Goal: Transaction & Acquisition: Purchase product/service

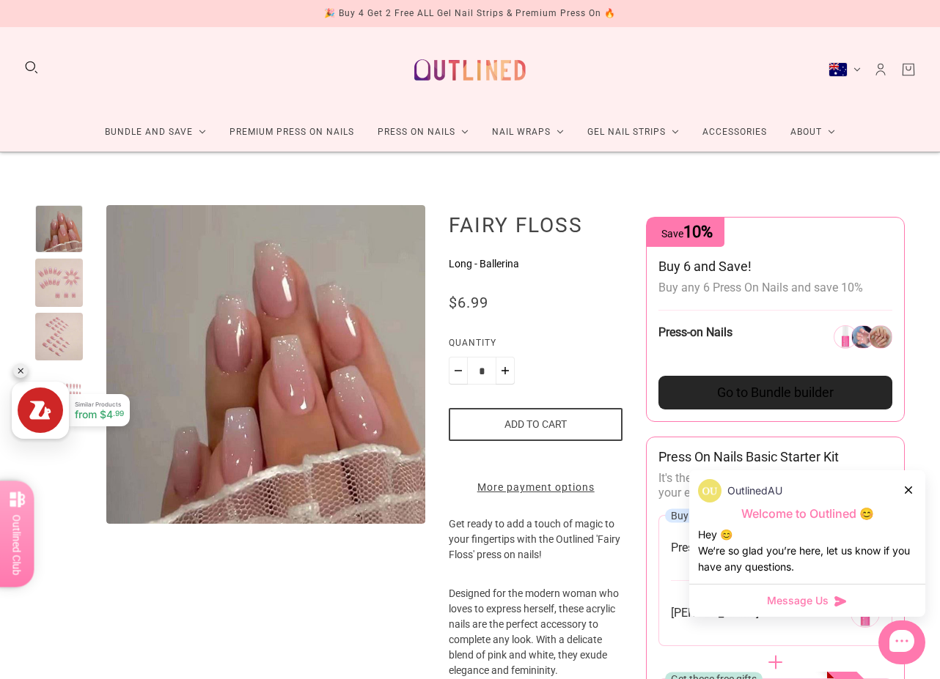
click at [62, 279] on div at bounding box center [59, 283] width 48 height 48
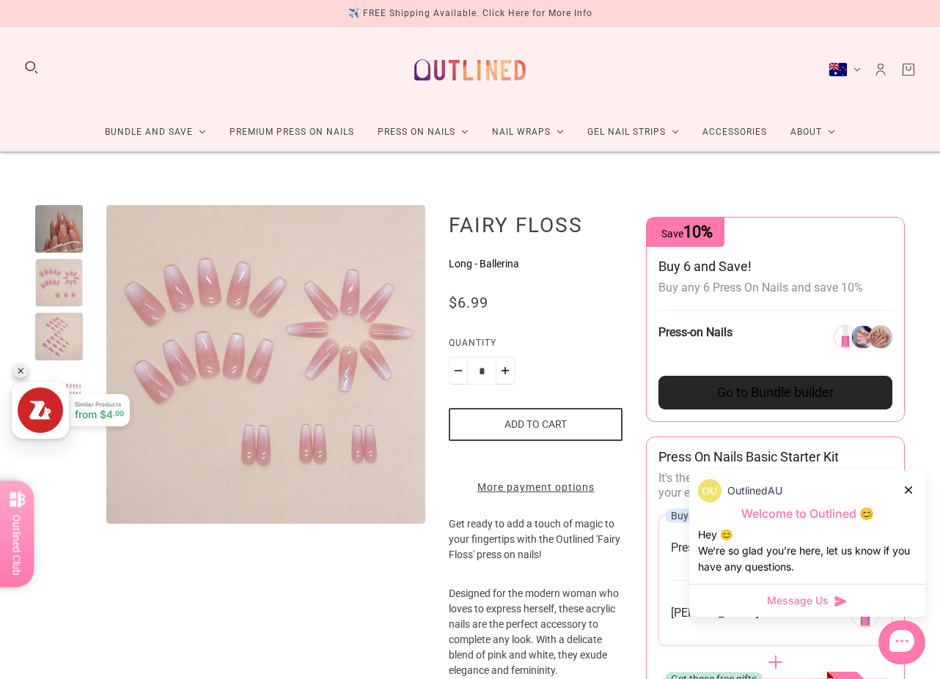
click at [63, 337] on div at bounding box center [59, 337] width 48 height 48
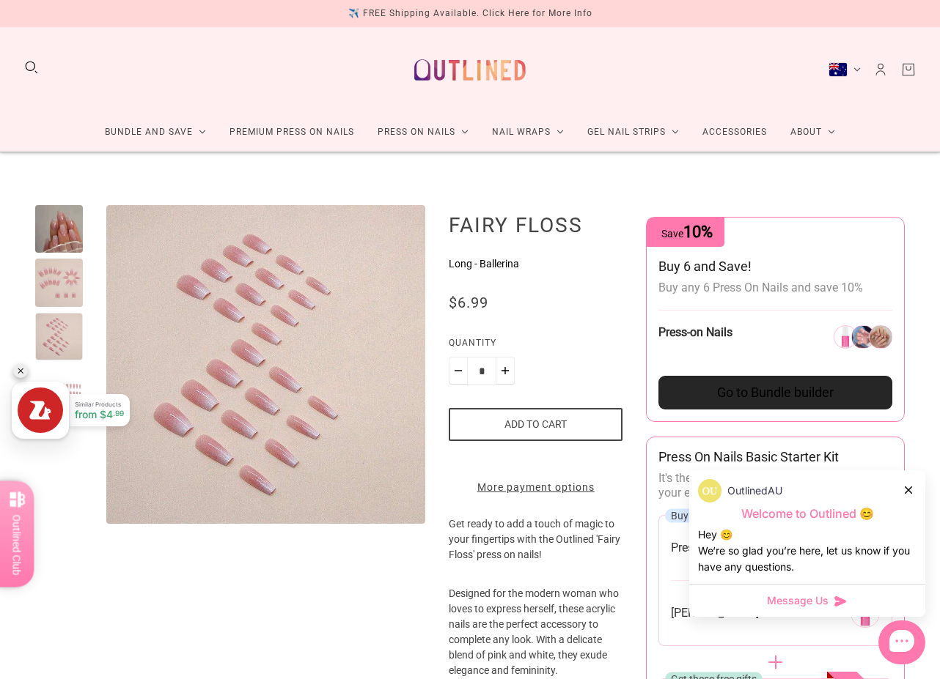
click at [70, 221] on div at bounding box center [59, 229] width 48 height 48
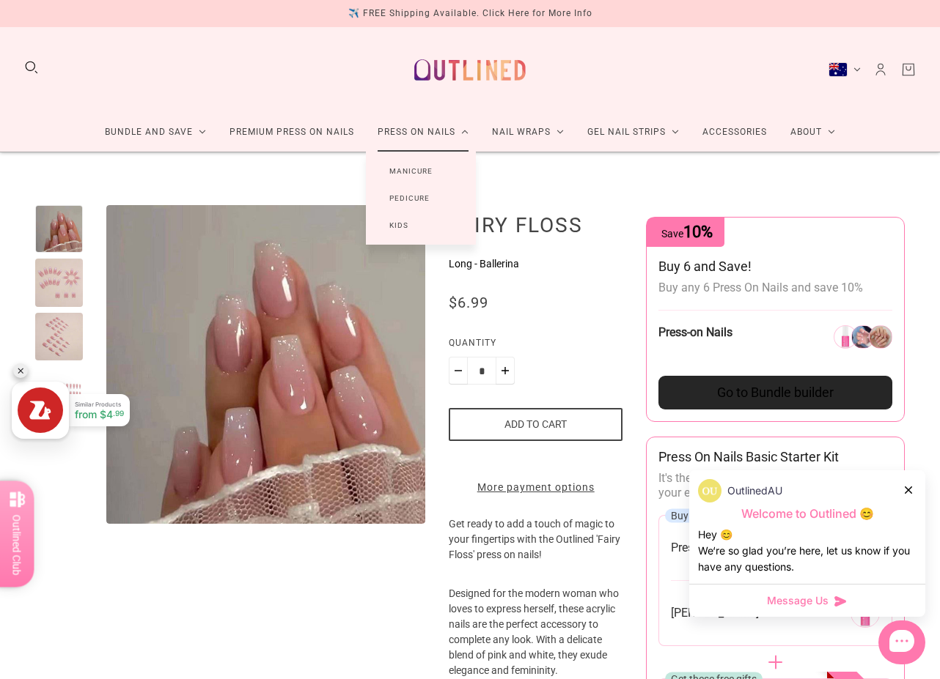
click at [416, 169] on link "Manicure" at bounding box center [411, 171] width 90 height 27
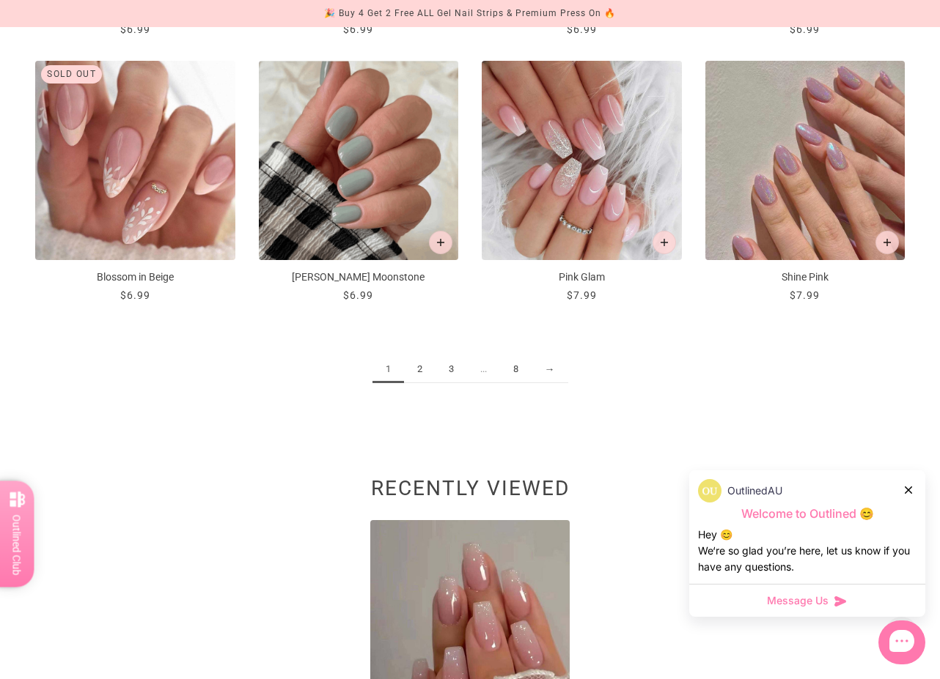
scroll to position [1571, 0]
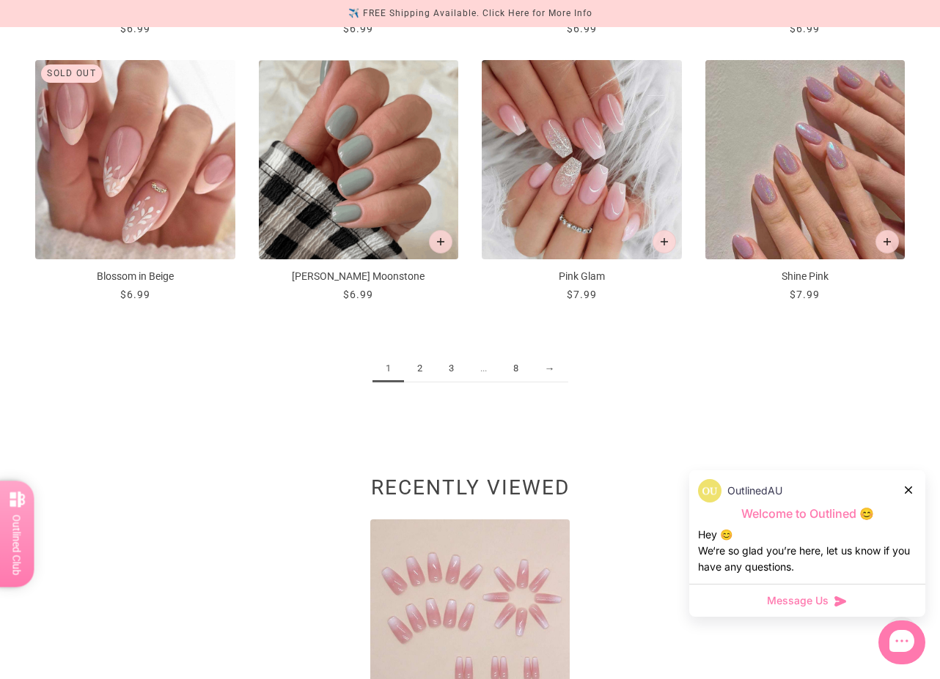
click at [453, 590] on img at bounding box center [470, 620] width 200 height 200
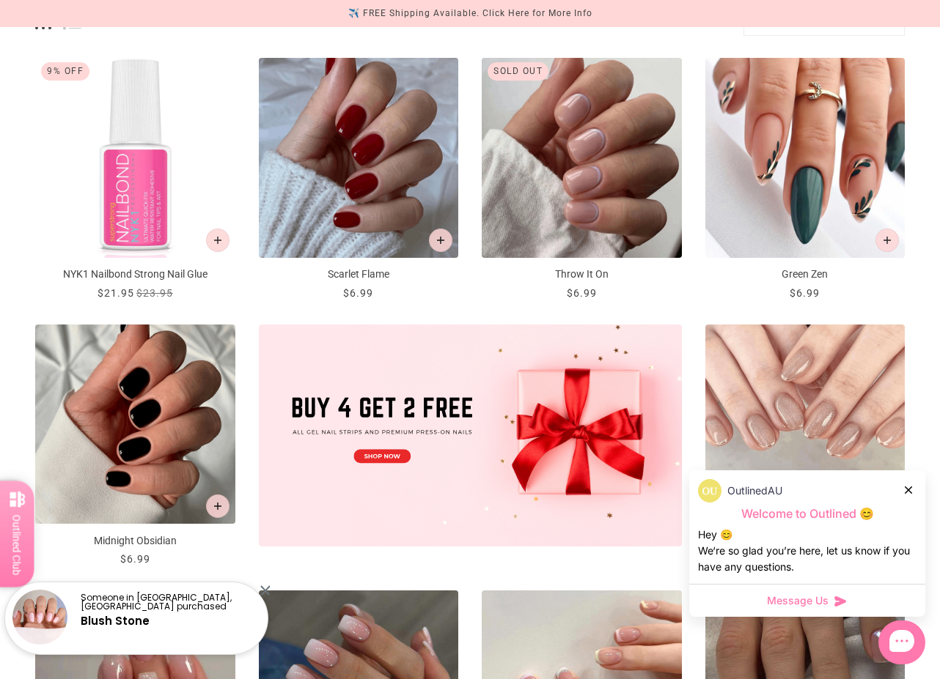
scroll to position [60, 0]
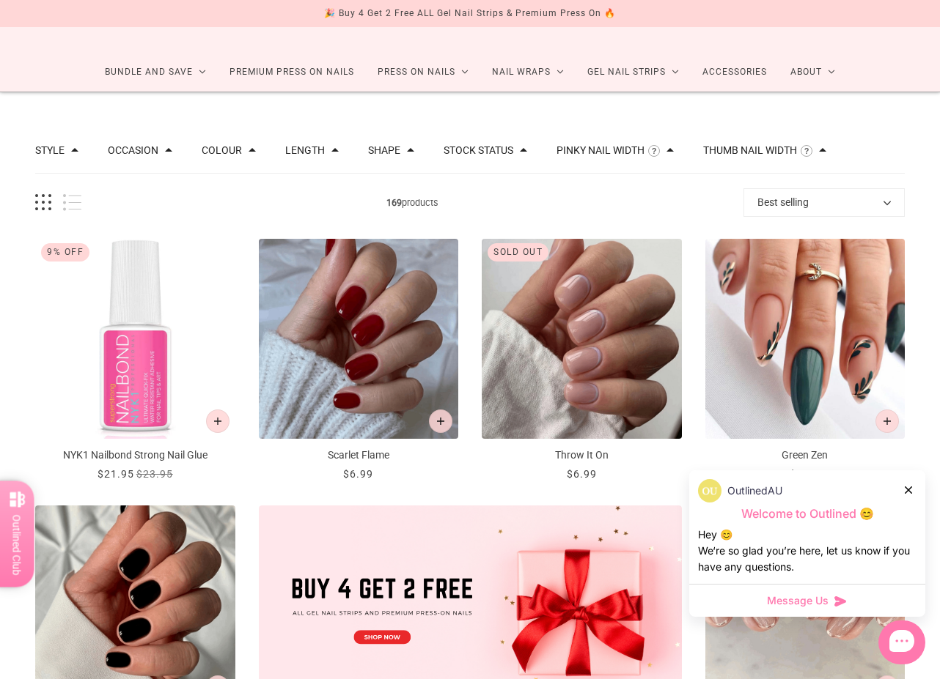
click at [363, 344] on img "Scarlet Flame" at bounding box center [359, 339] width 200 height 200
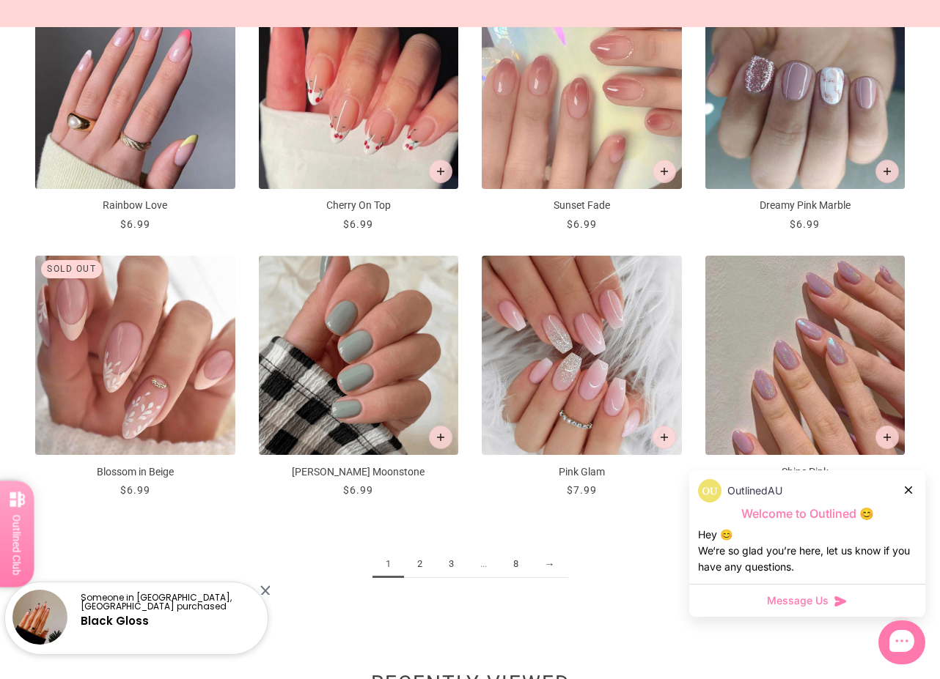
scroll to position [1412, 0]
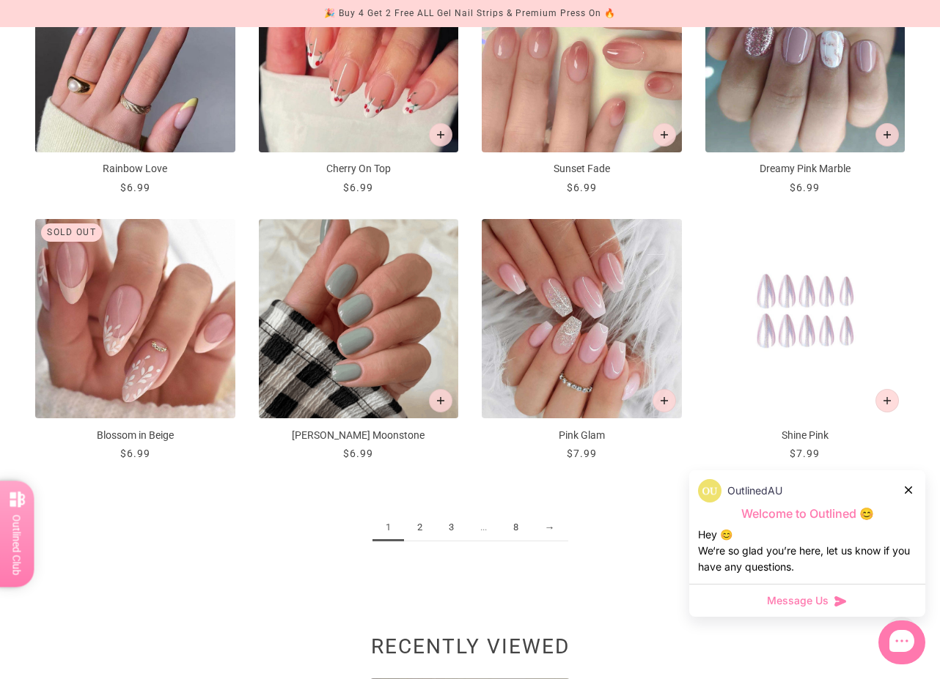
click at [802, 354] on img "Shine Pink" at bounding box center [805, 319] width 200 height 200
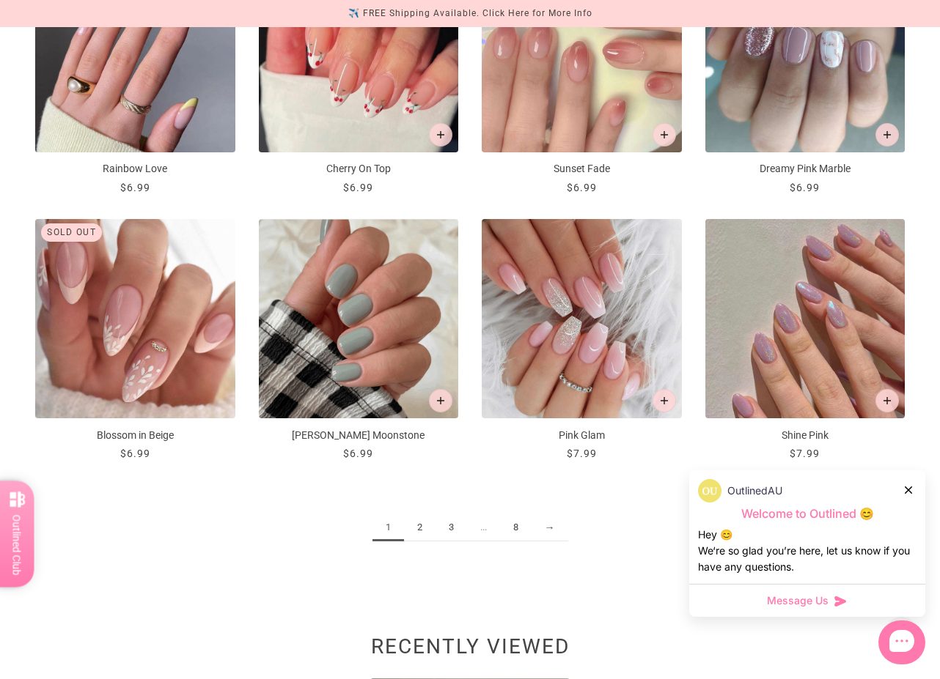
click at [421, 526] on link "2" at bounding box center [420, 527] width 32 height 27
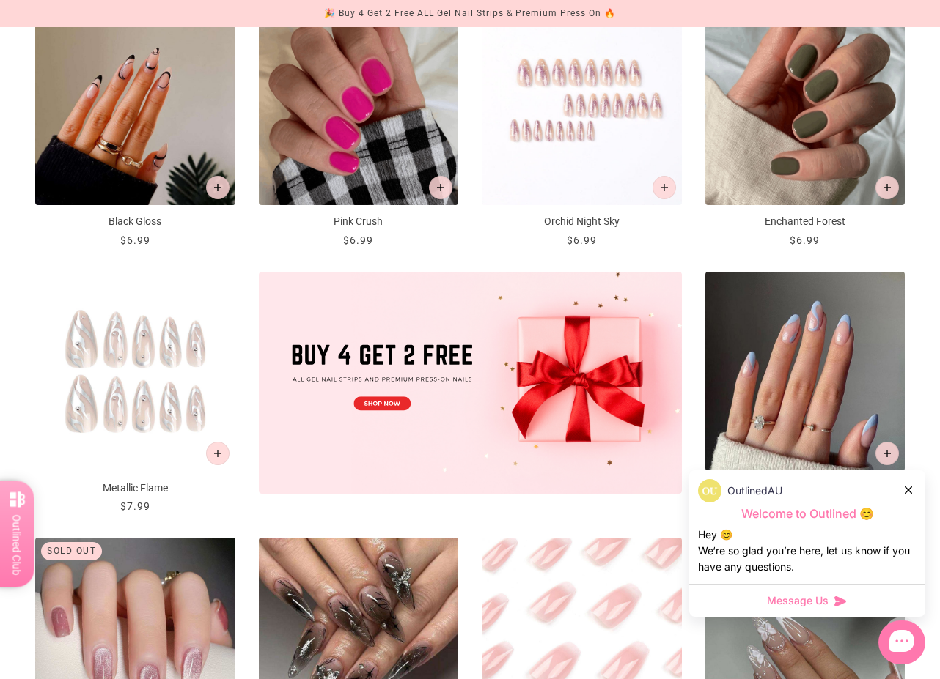
scroll to position [340, 0]
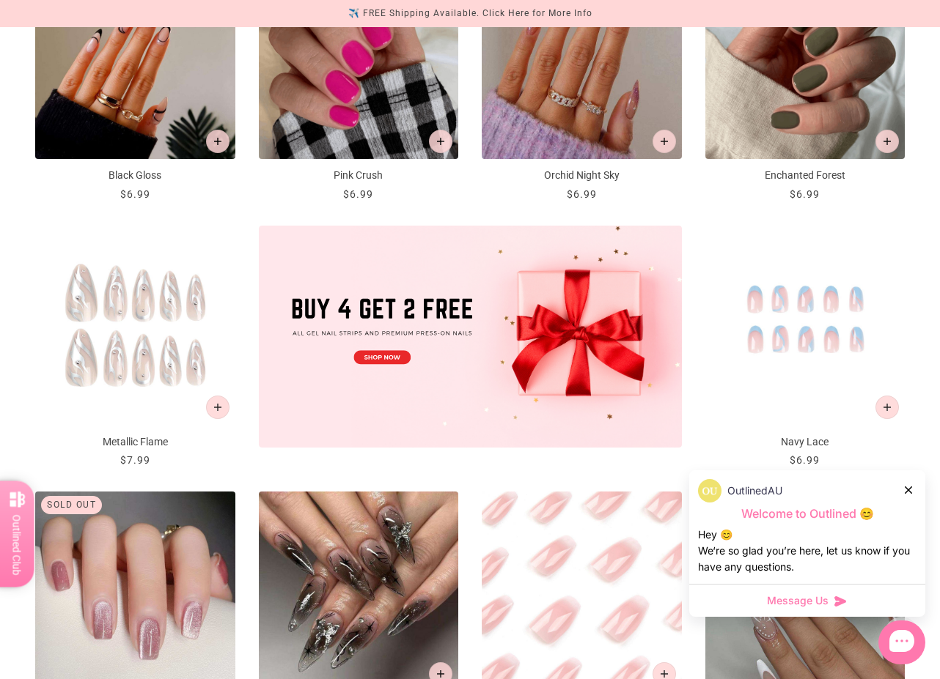
click at [806, 299] on img "Navy Lace" at bounding box center [805, 326] width 200 height 200
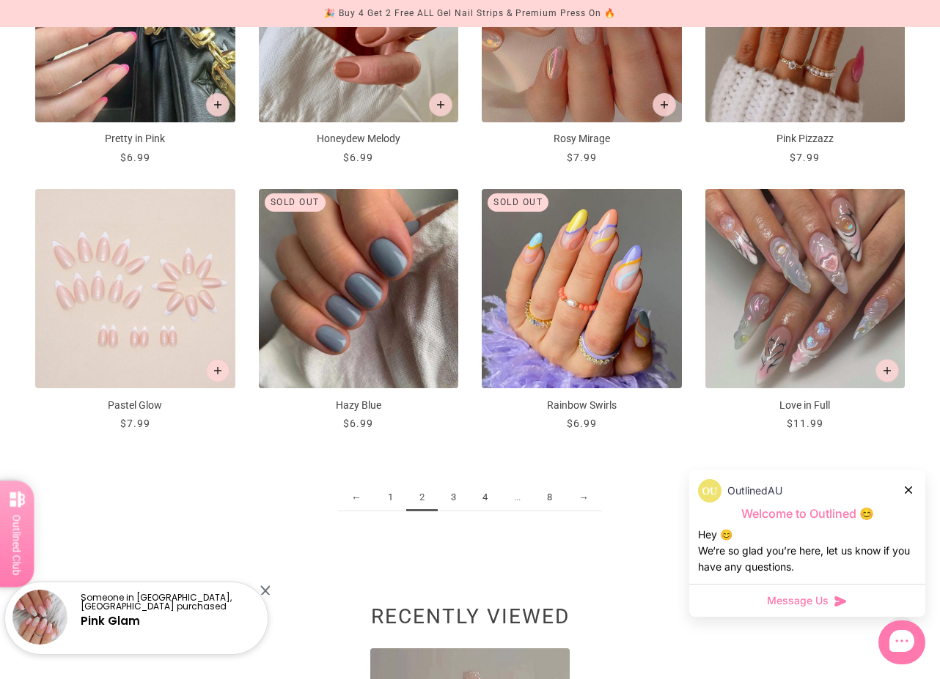
scroll to position [1457, 0]
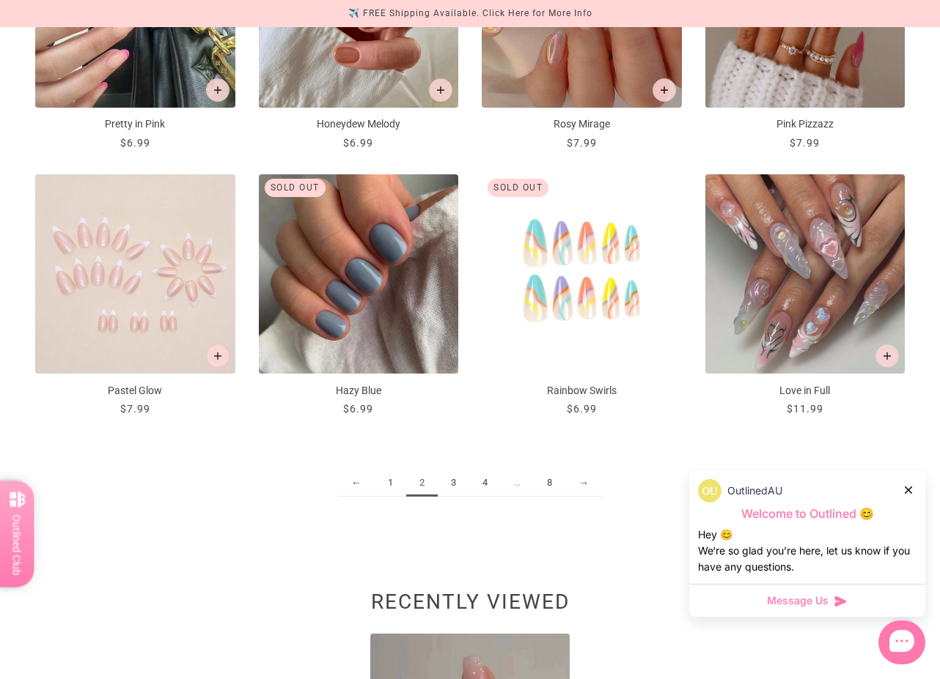
click at [593, 278] on img "Rainbow Swirls" at bounding box center [581, 274] width 200 height 200
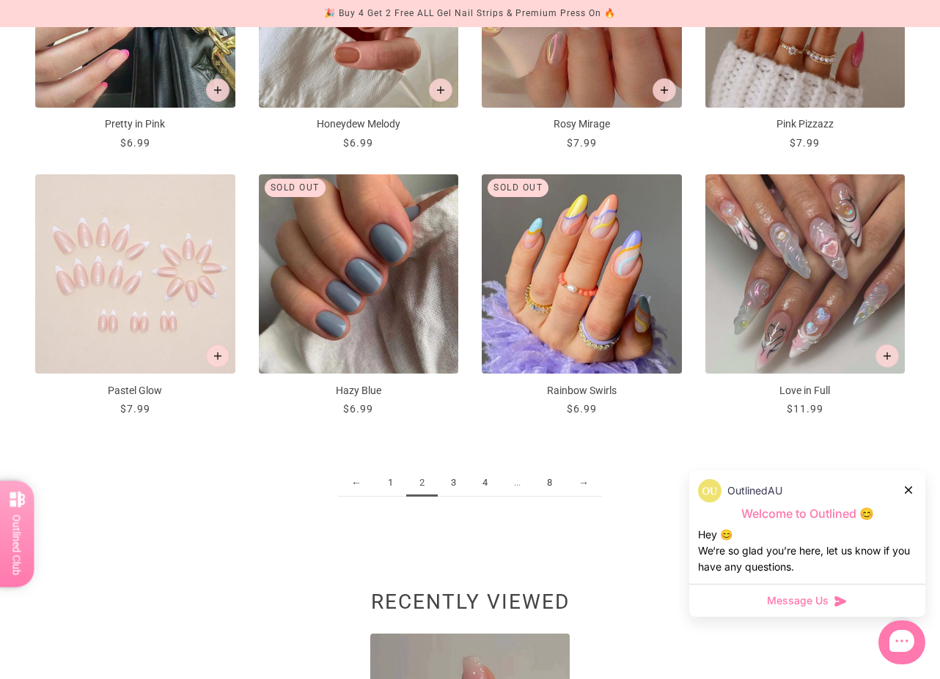
click at [454, 482] on link "3" at bounding box center [454, 483] width 32 height 27
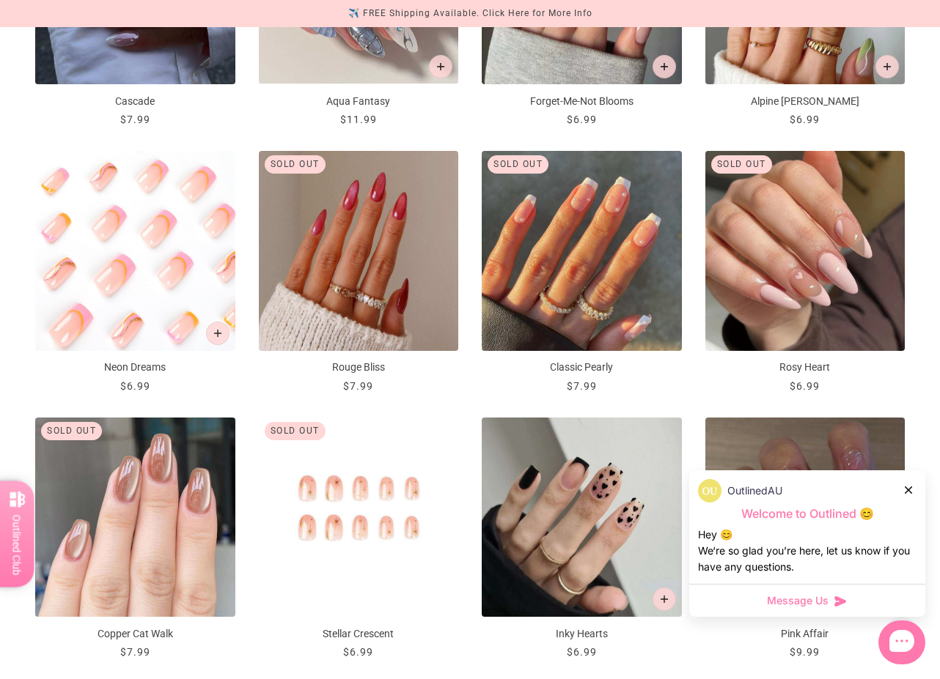
scroll to position [1215, 0]
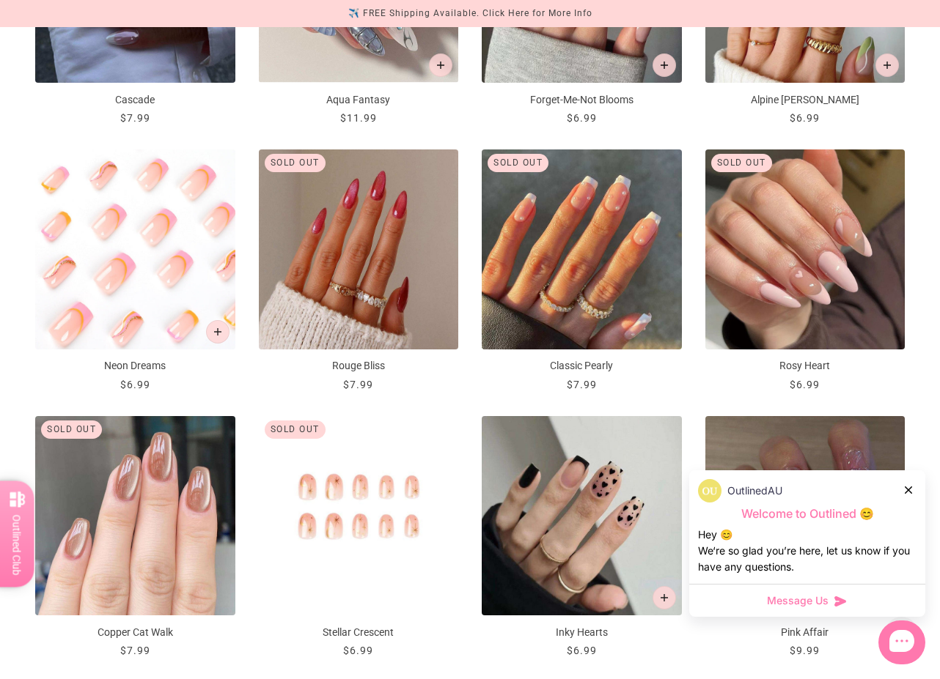
click at [93, 246] on img "Neon Dreams" at bounding box center [135, 250] width 200 height 200
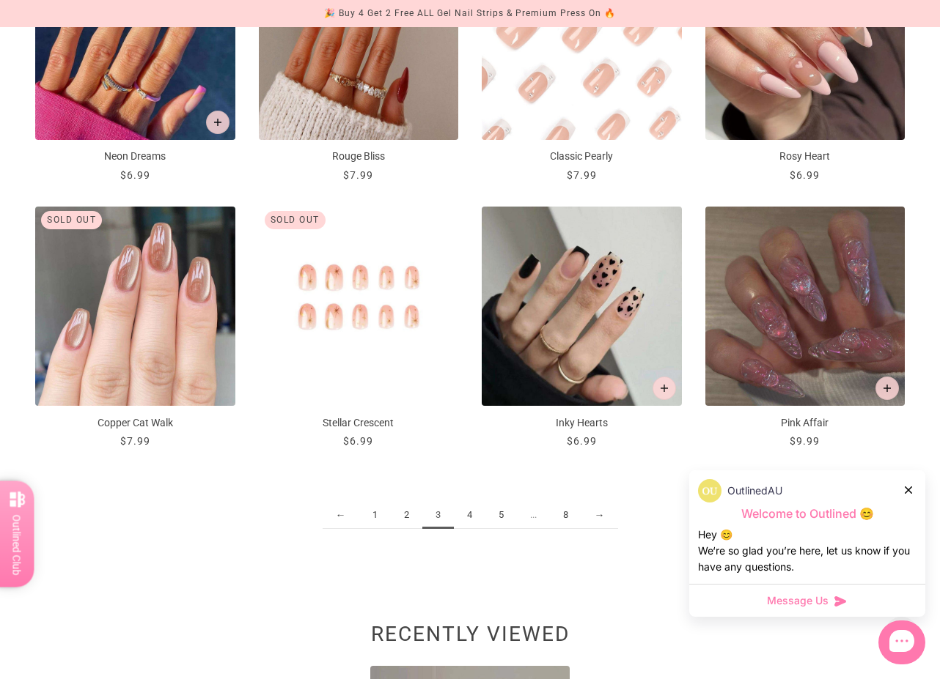
scroll to position [1442, 0]
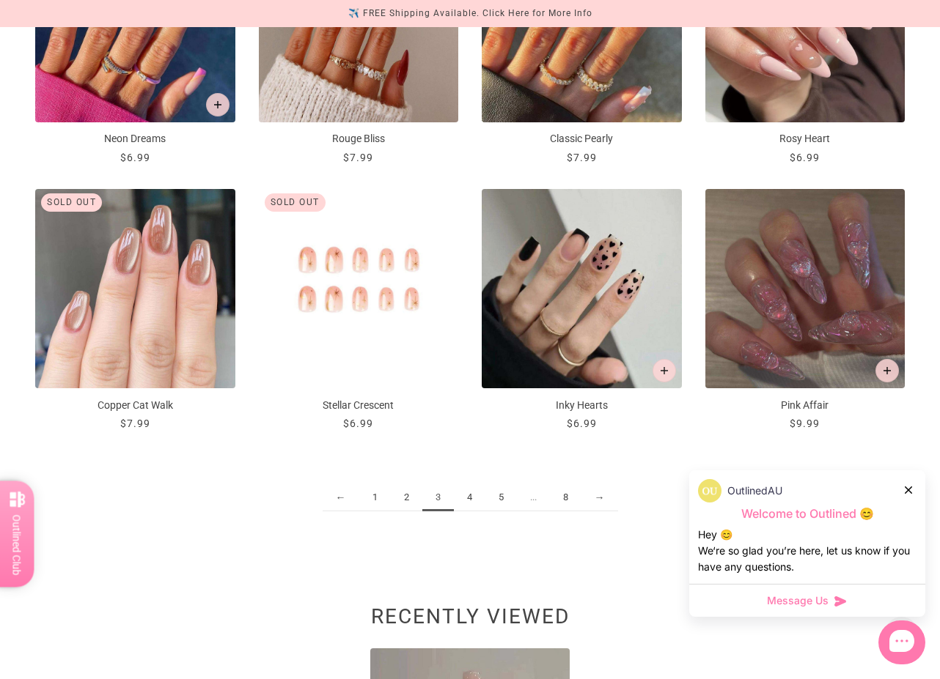
click at [470, 498] on link "4" at bounding box center [470, 497] width 32 height 27
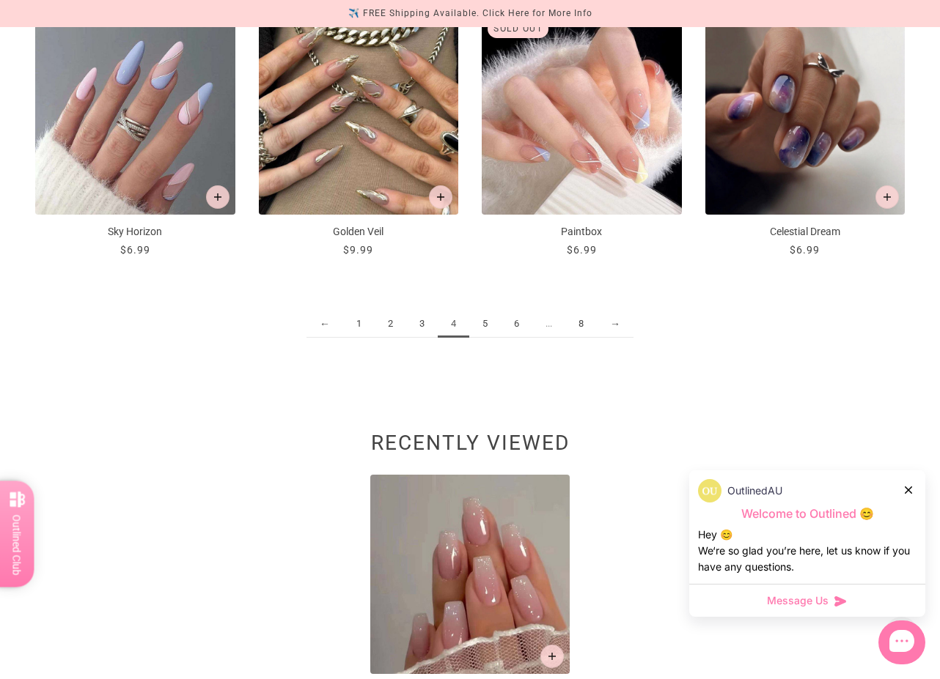
scroll to position [1615, 0]
click at [907, 487] on icon at bounding box center [907, 490] width 7 height 7
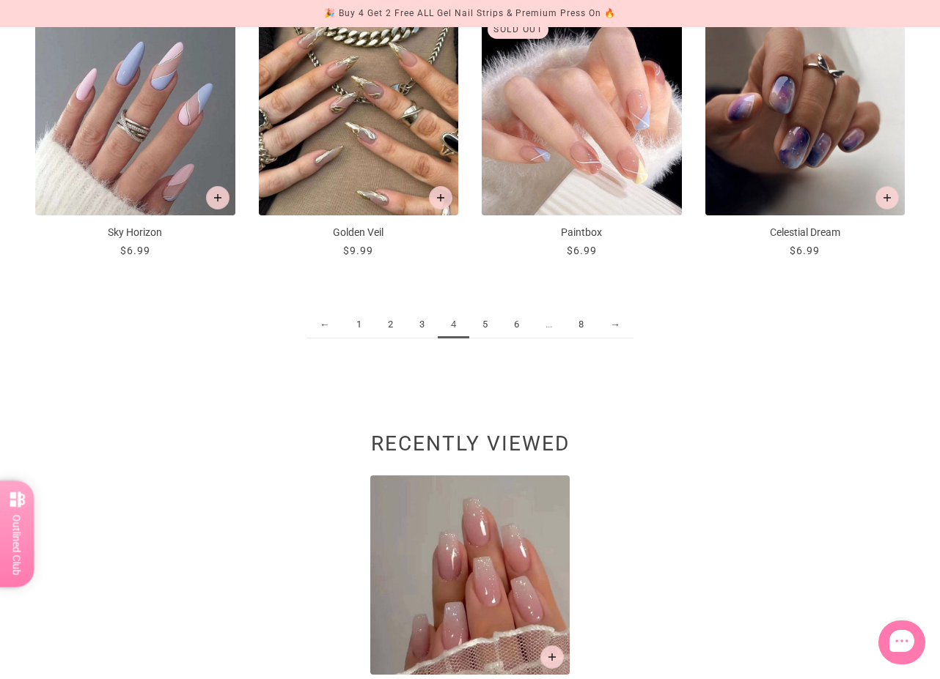
click at [615, 324] on link "→" at bounding box center [615, 324] width 37 height 27
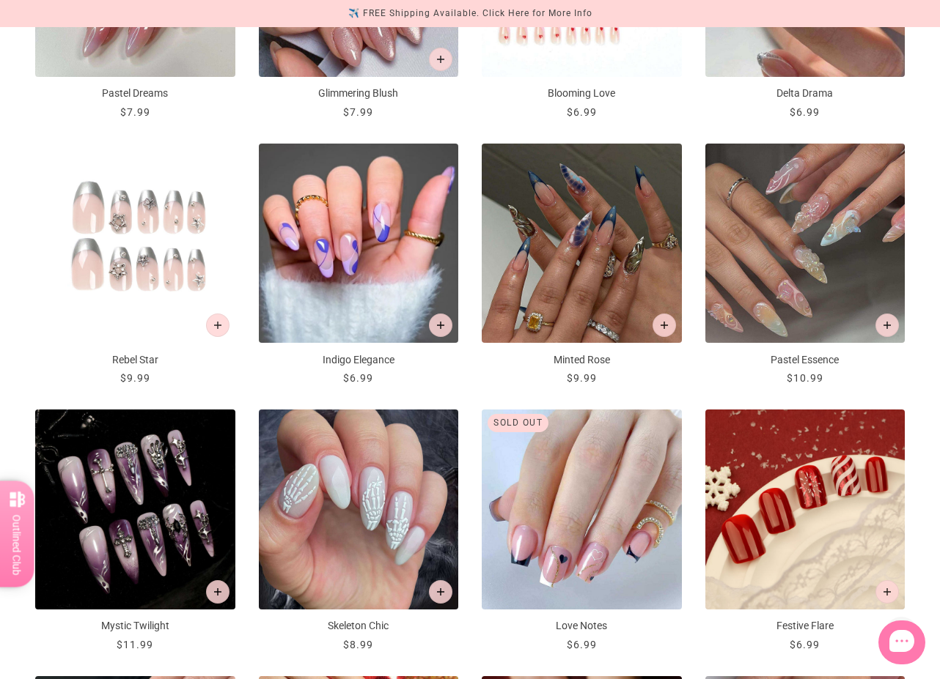
scroll to position [956, 0]
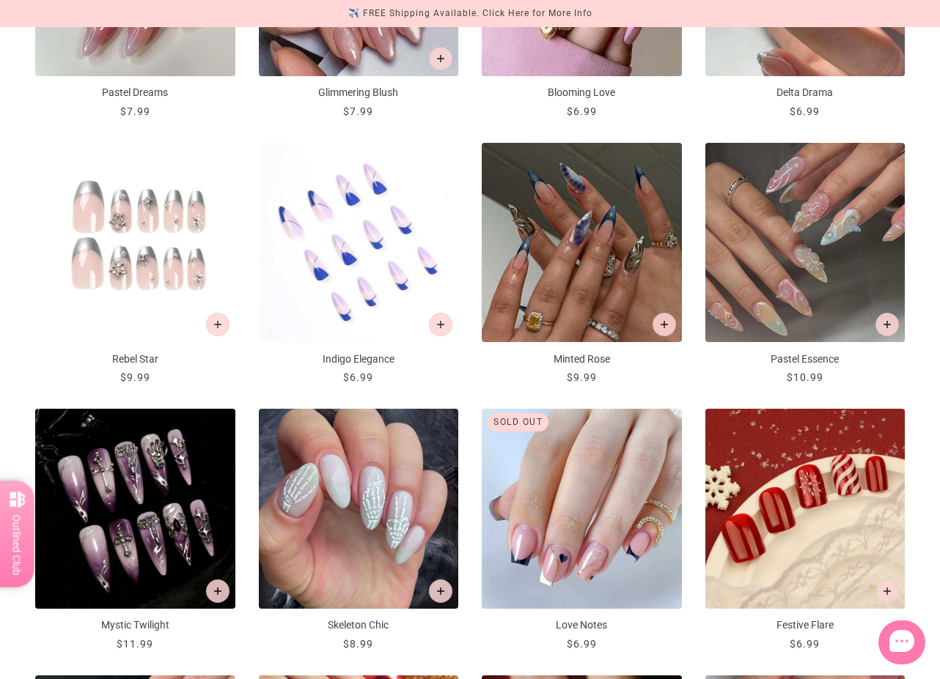
click at [349, 260] on img "Indigo Elegance" at bounding box center [359, 243] width 200 height 200
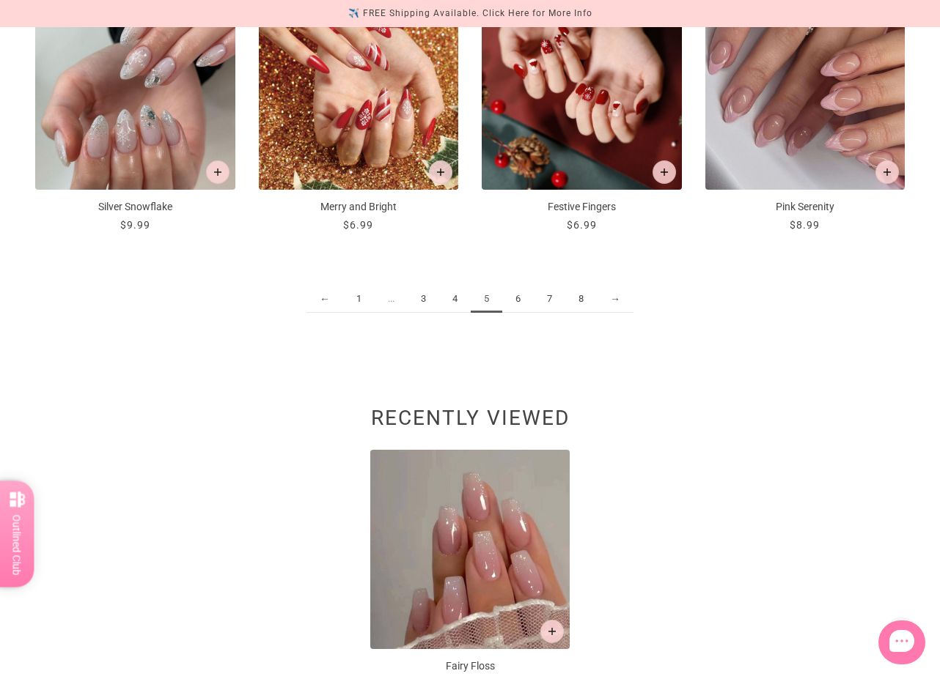
scroll to position [1739, 0]
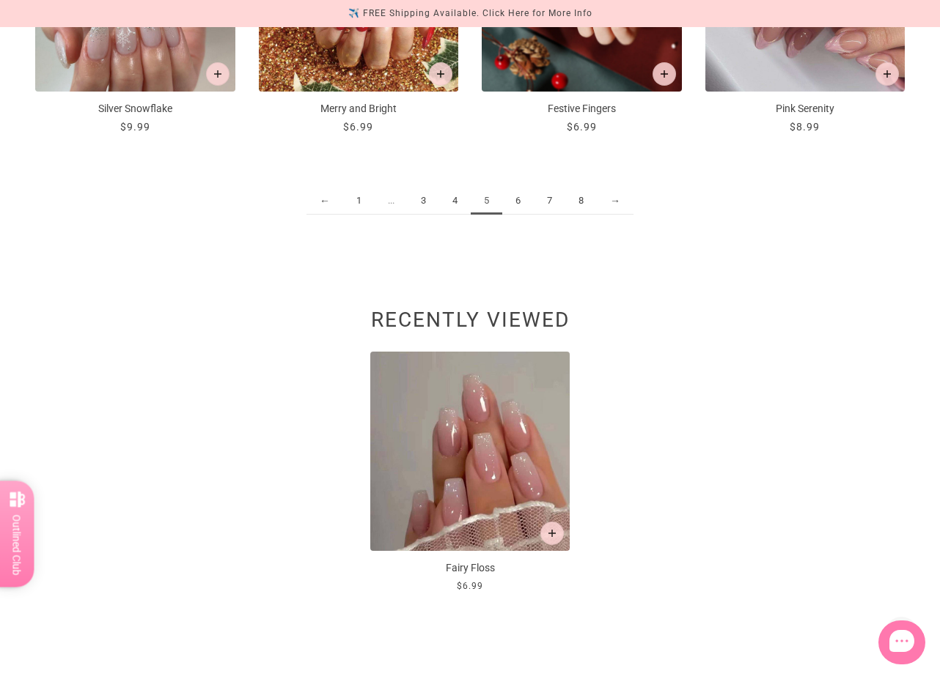
click at [616, 198] on link "→" at bounding box center [615, 201] width 37 height 27
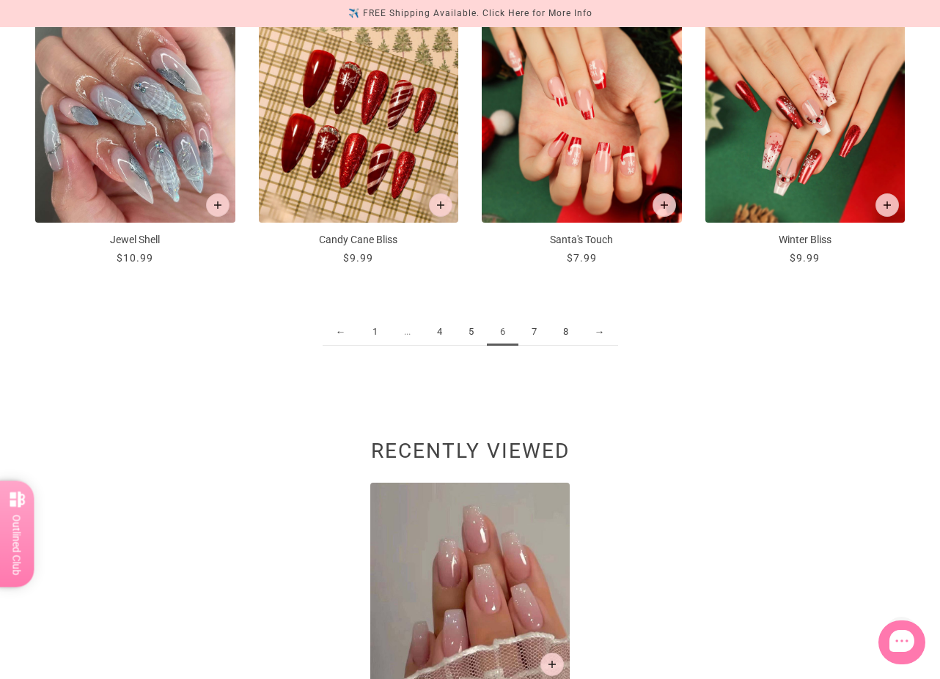
scroll to position [1636, 0]
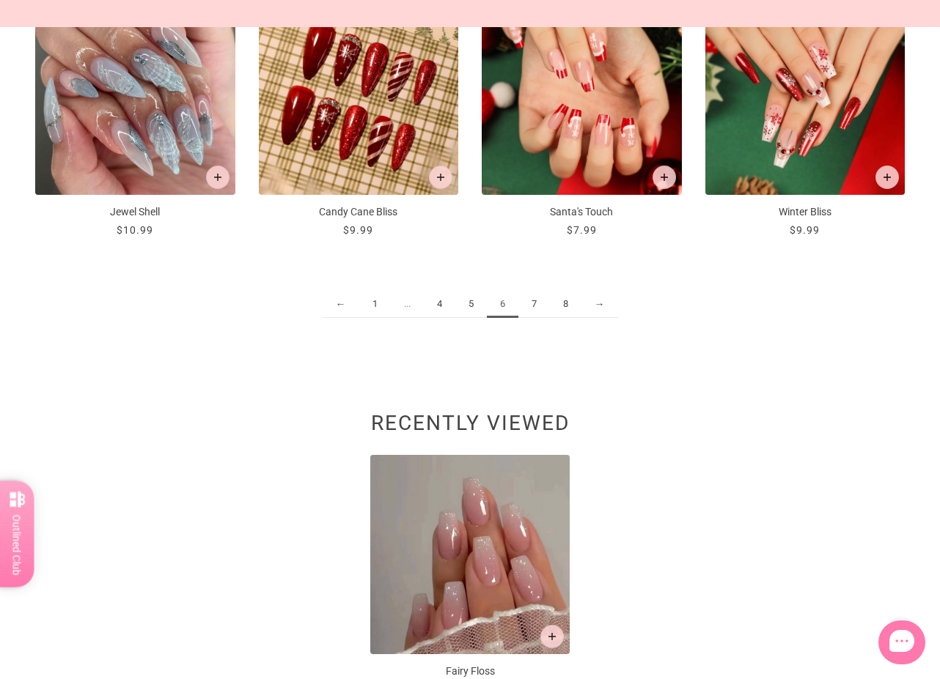
click at [599, 304] on link "→" at bounding box center [599, 304] width 37 height 27
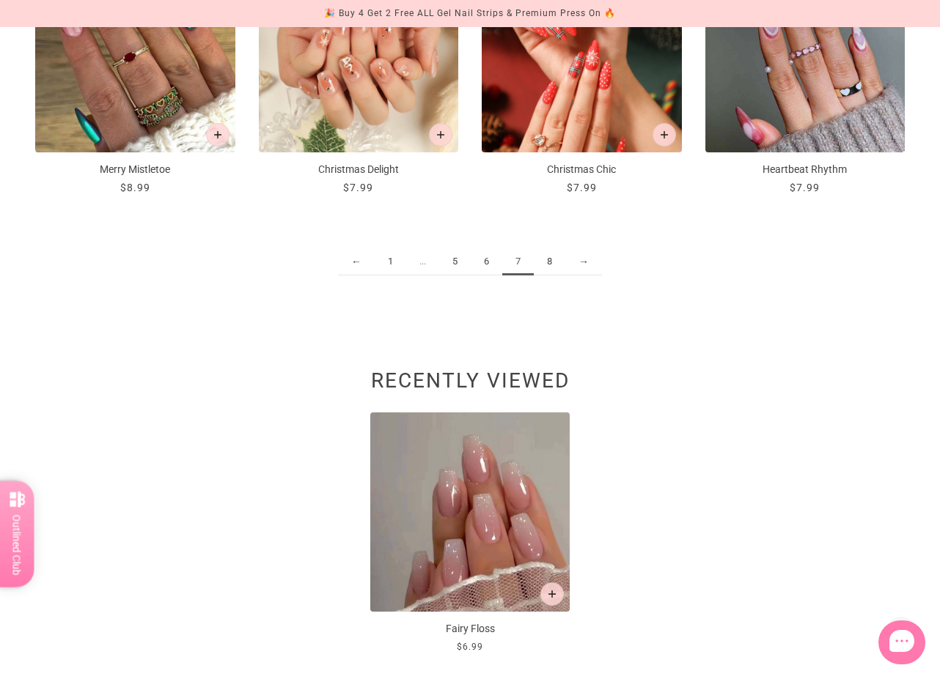
scroll to position [1697, 0]
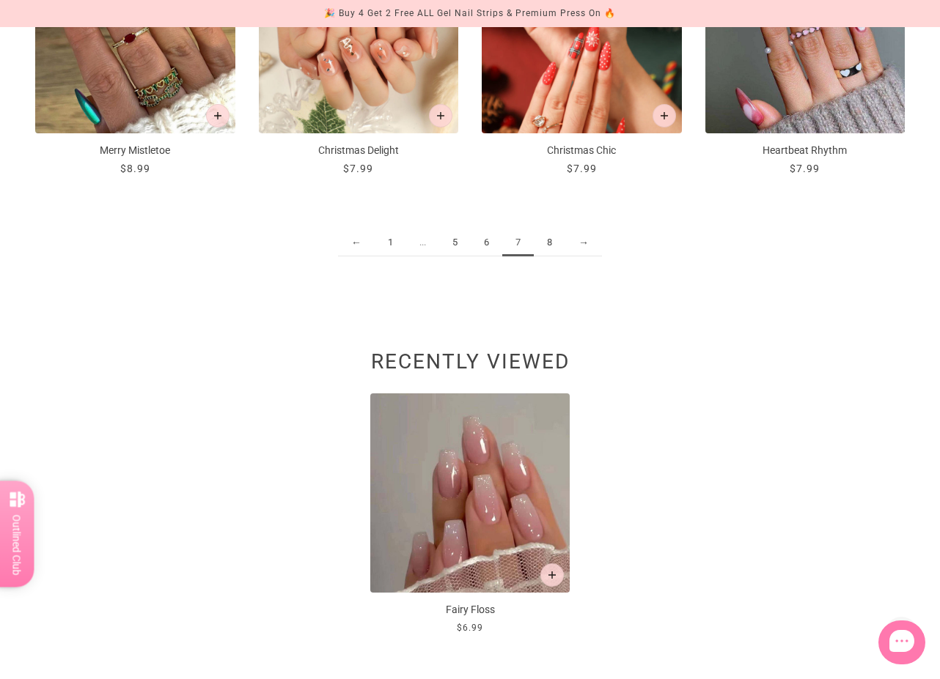
click at [586, 243] on link "→" at bounding box center [583, 242] width 37 height 27
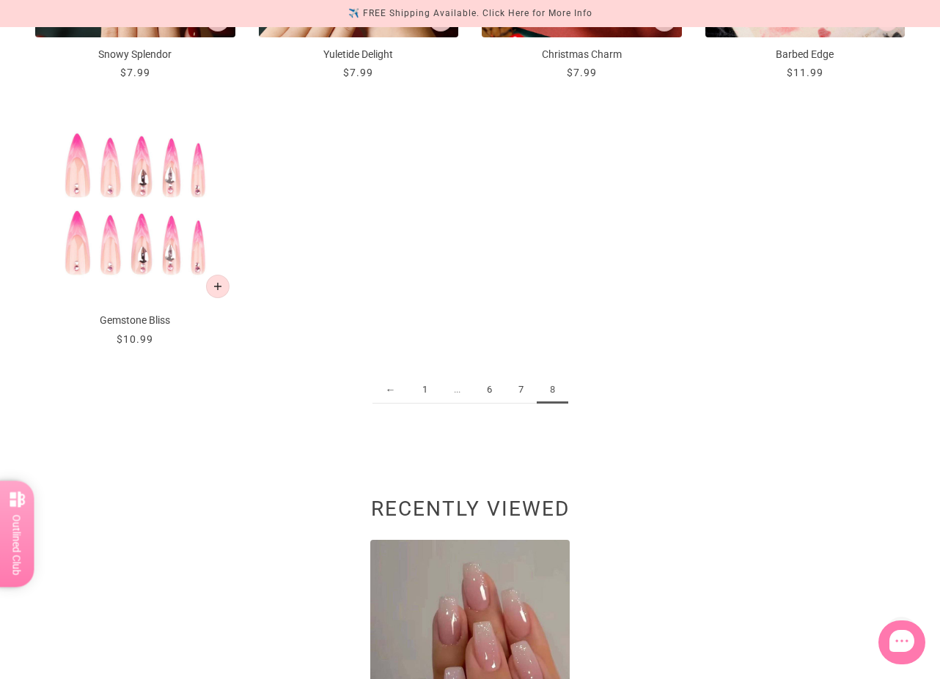
scroll to position [1263, 0]
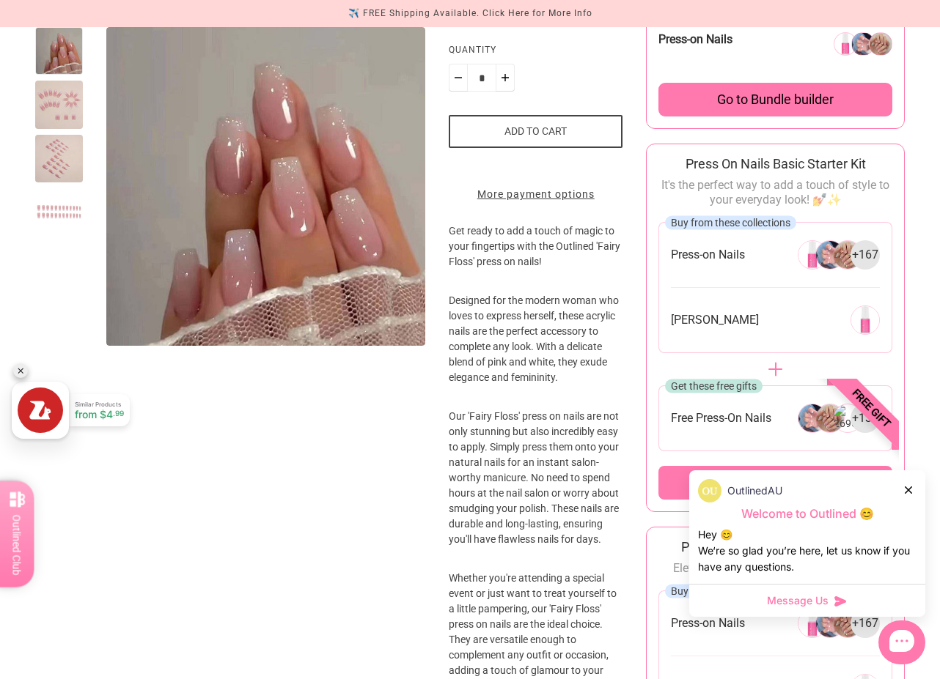
scroll to position [295, 0]
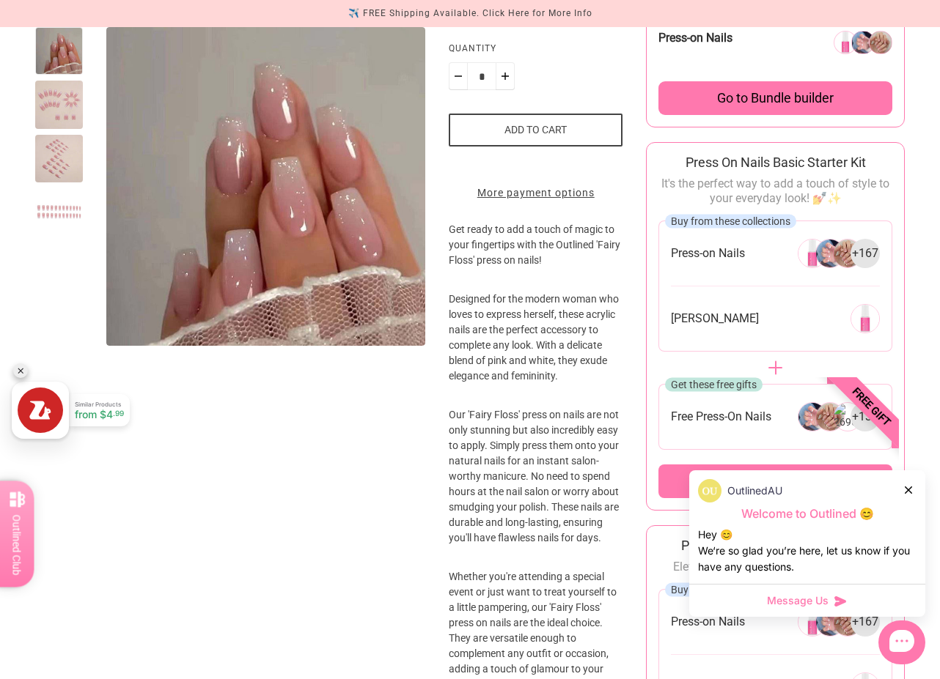
click at [909, 487] on icon at bounding box center [907, 490] width 7 height 7
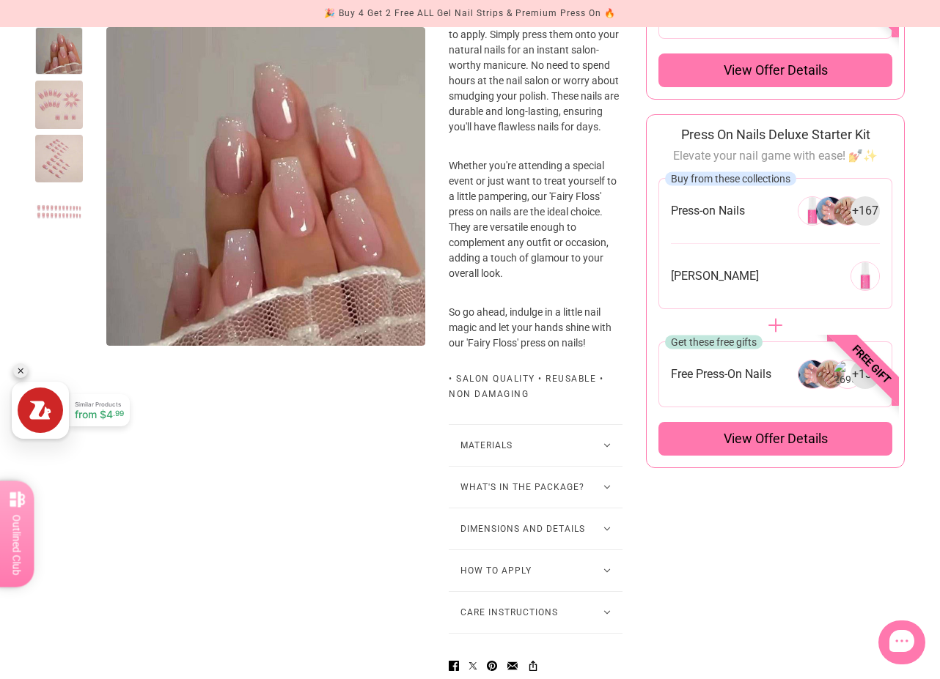
scroll to position [707, 0]
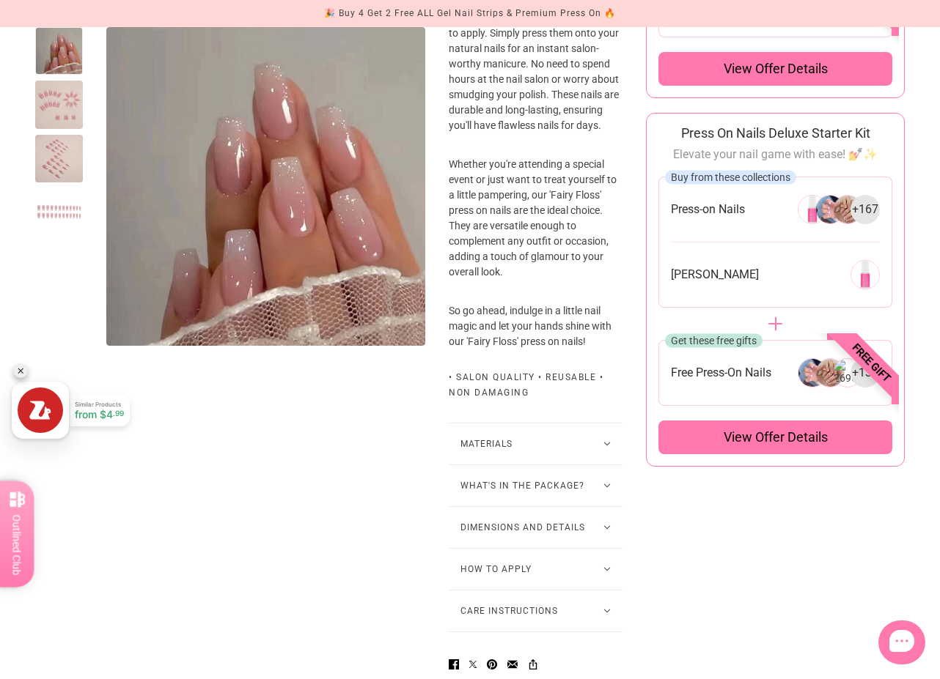
click at [516, 580] on button "How to Apply" at bounding box center [536, 569] width 174 height 41
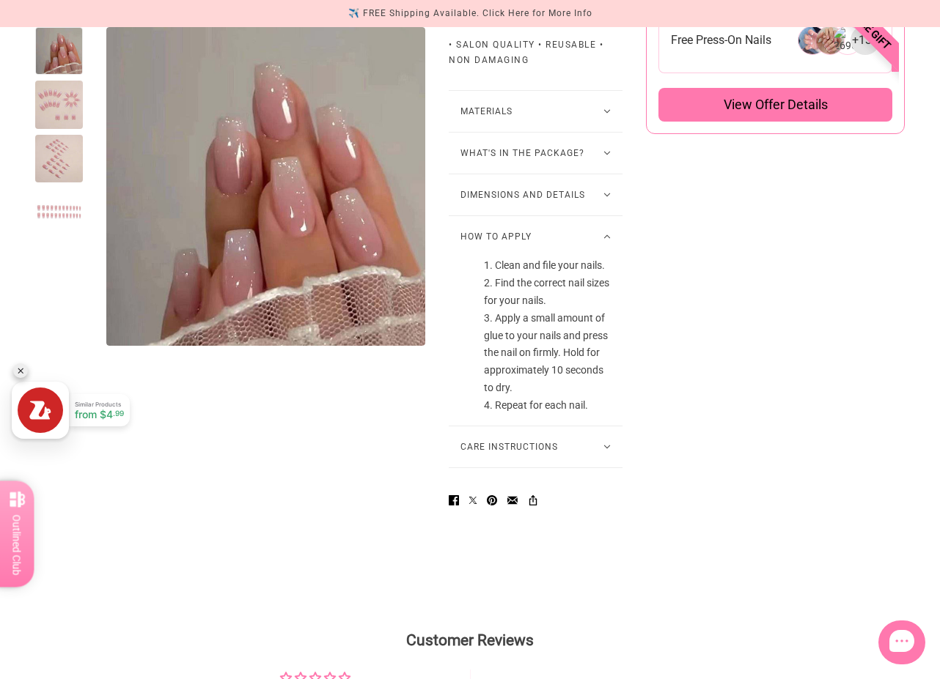
scroll to position [1041, 0]
click at [594, 462] on button "Care Instructions" at bounding box center [536, 445] width 174 height 41
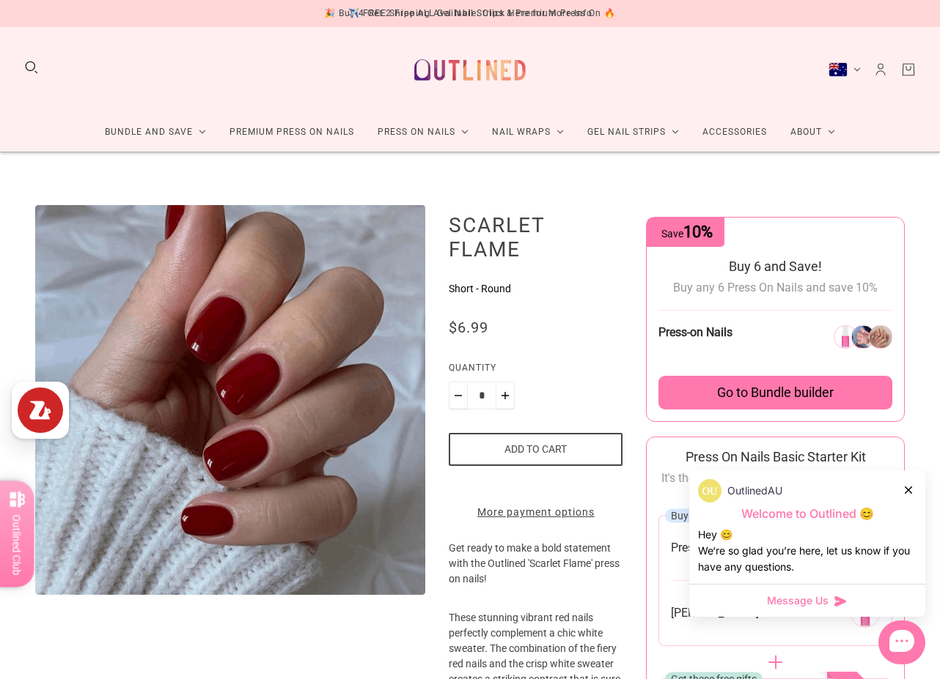
click at [540, 445] on button "Add to cart" at bounding box center [536, 449] width 174 height 33
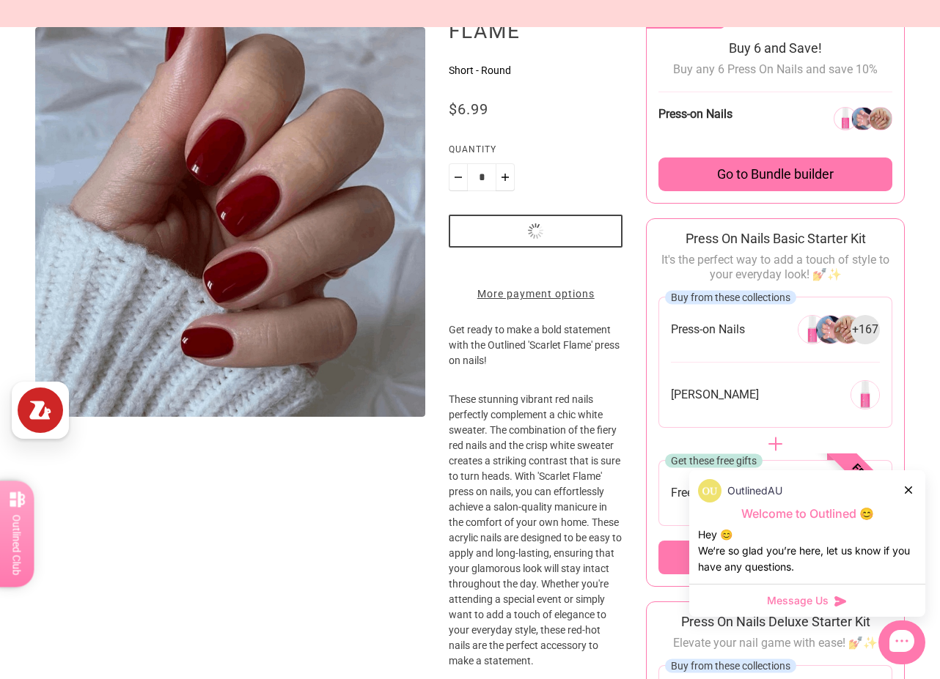
scroll to position [297, 0]
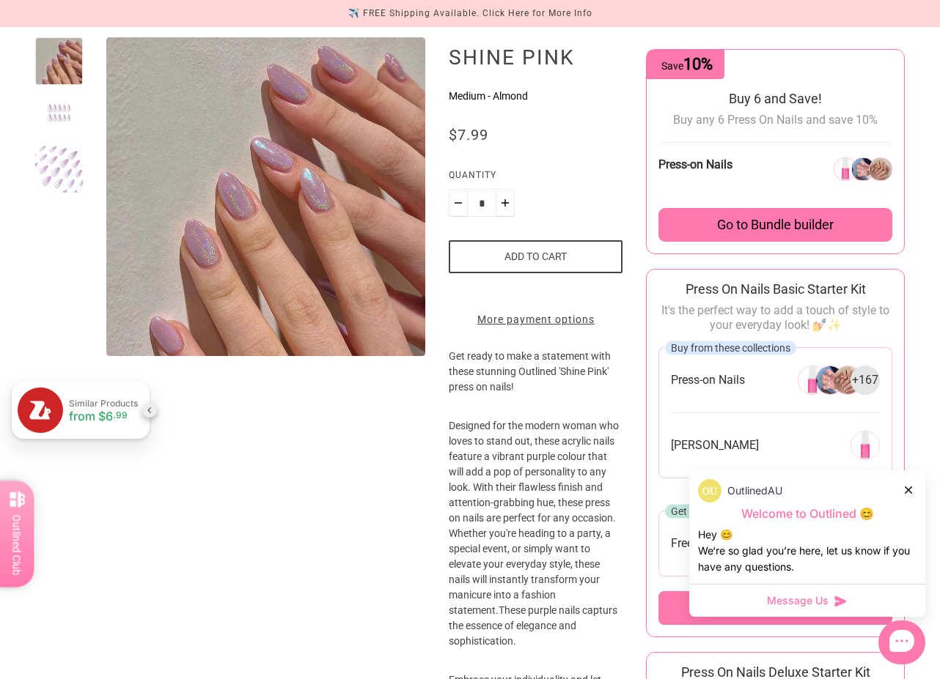
scroll to position [169, 0]
click at [908, 491] on icon at bounding box center [907, 490] width 7 height 7
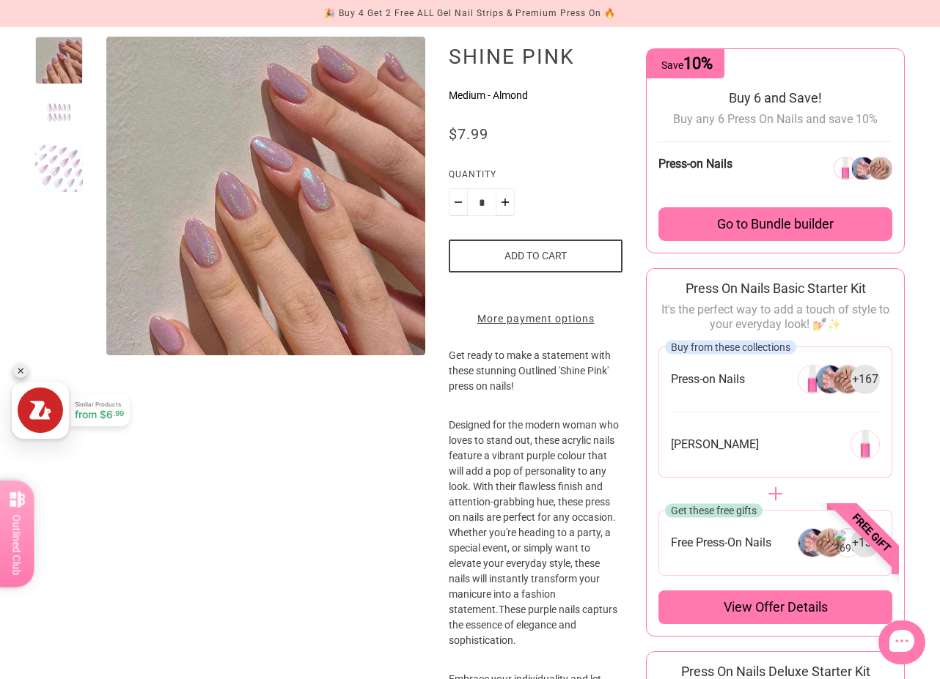
click at [532, 251] on button "Add to cart" at bounding box center [536, 256] width 174 height 33
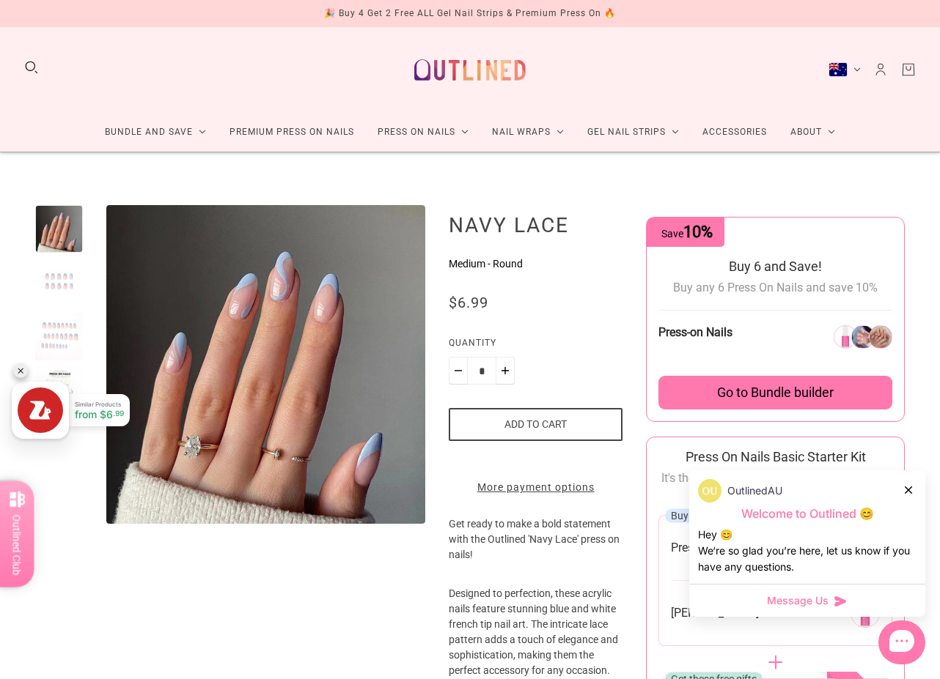
click at [566, 340] on label "Quantity" at bounding box center [536, 346] width 174 height 21
click at [495, 357] on input "*" at bounding box center [482, 371] width 28 height 28
click at [907, 487] on icon at bounding box center [907, 490] width 7 height 7
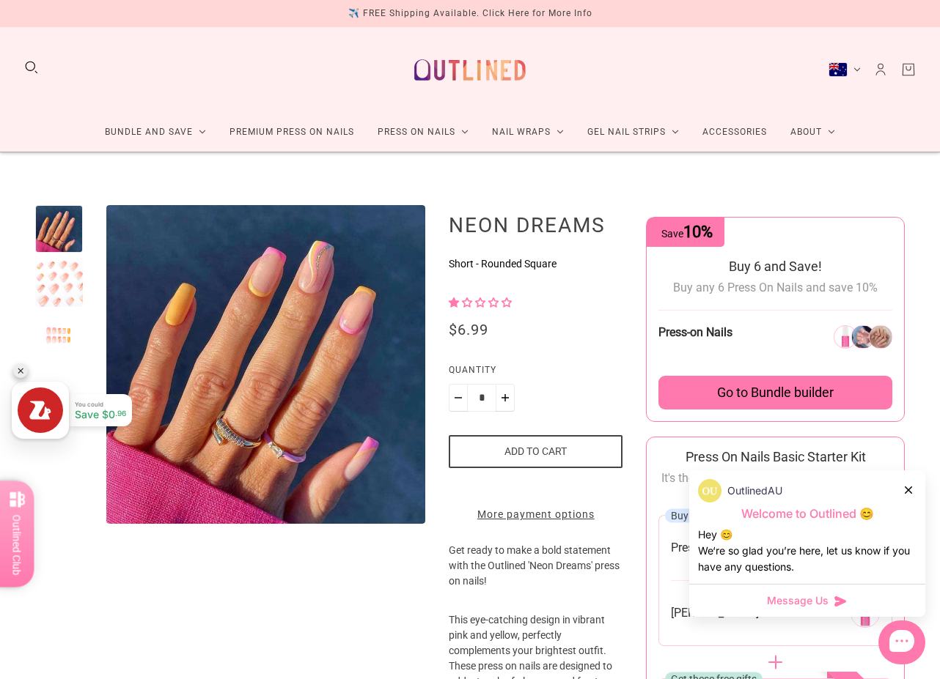
click at [456, 300] on span "1.00 stars" at bounding box center [455, 303] width 13 height 10
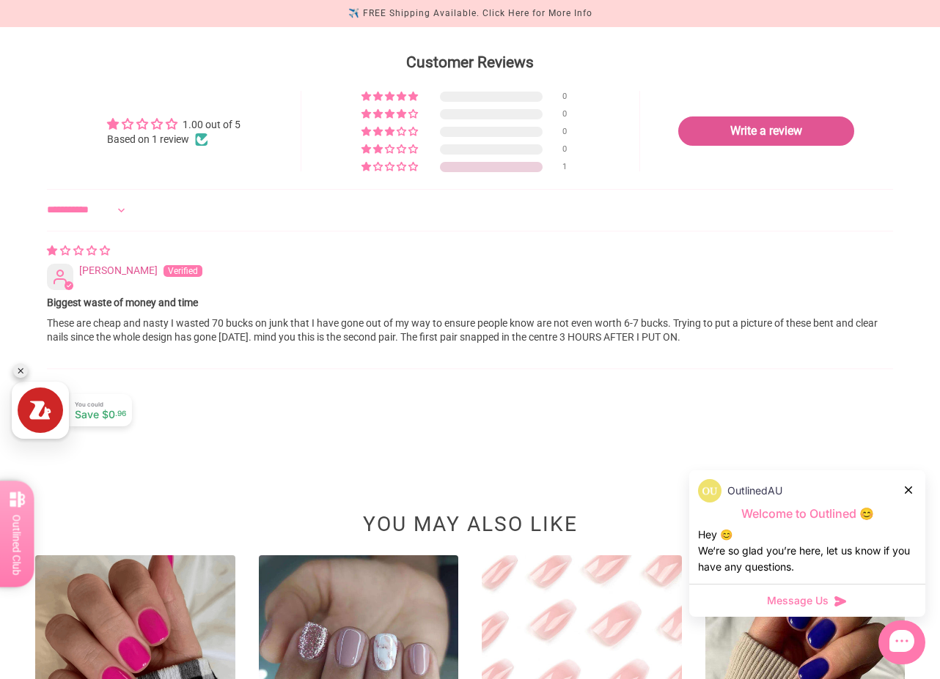
scroll to position [1381, 0]
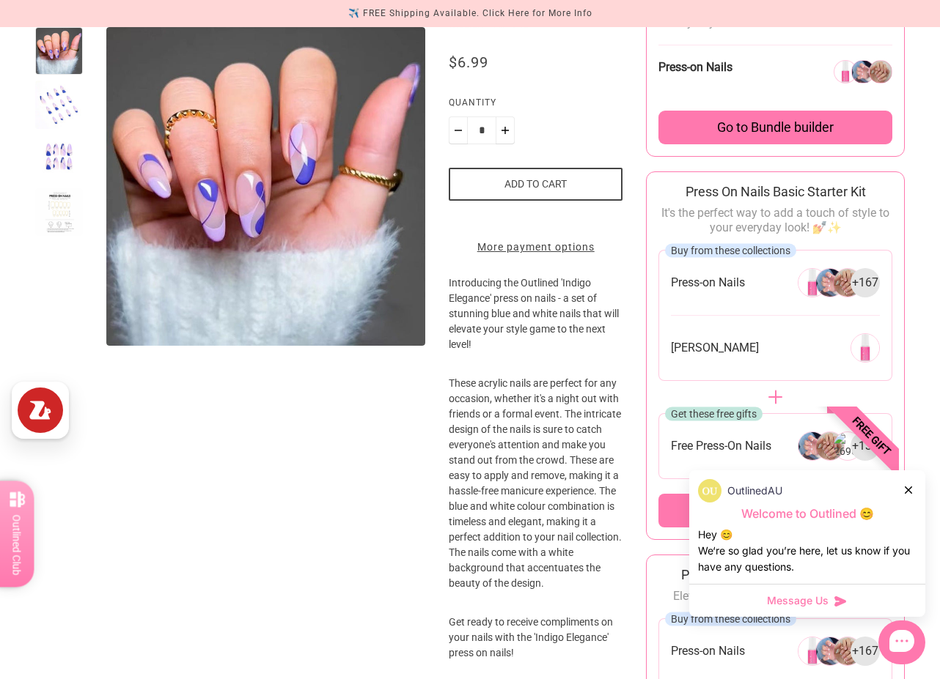
scroll to position [266, 0]
click at [740, 122] on span "Go to Bundle builder" at bounding box center [775, 127] width 117 height 16
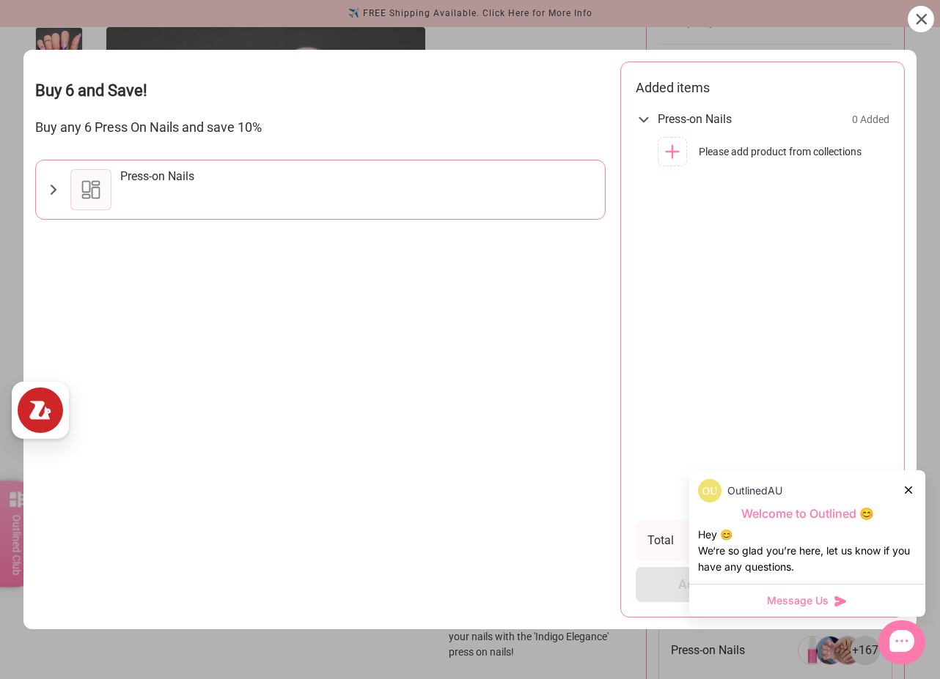
click at [909, 490] on icon at bounding box center [907, 490] width 7 height 7
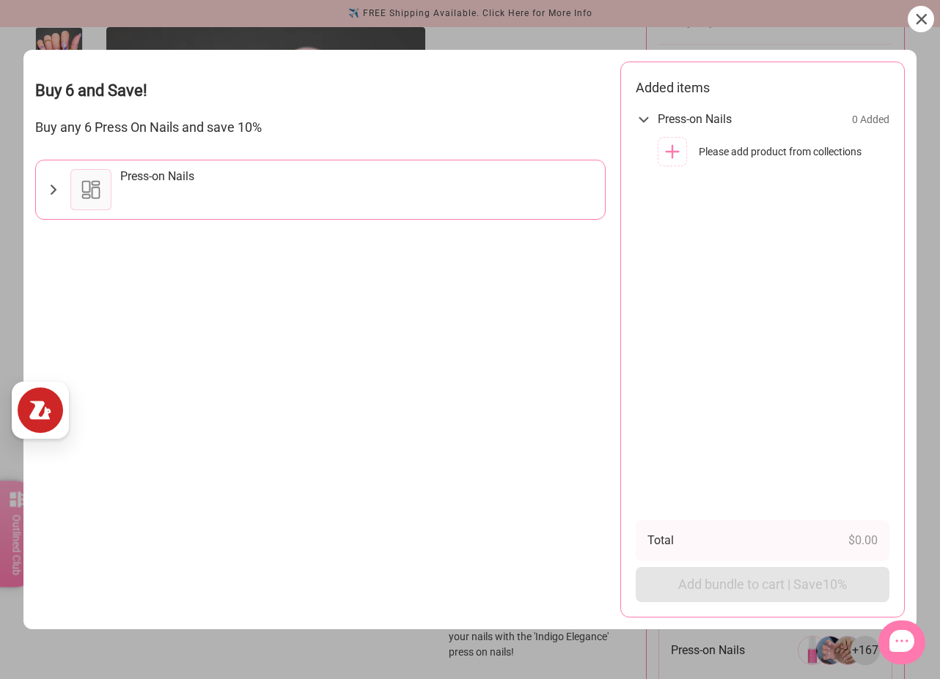
click at [51, 183] on icon at bounding box center [53, 190] width 17 height 18
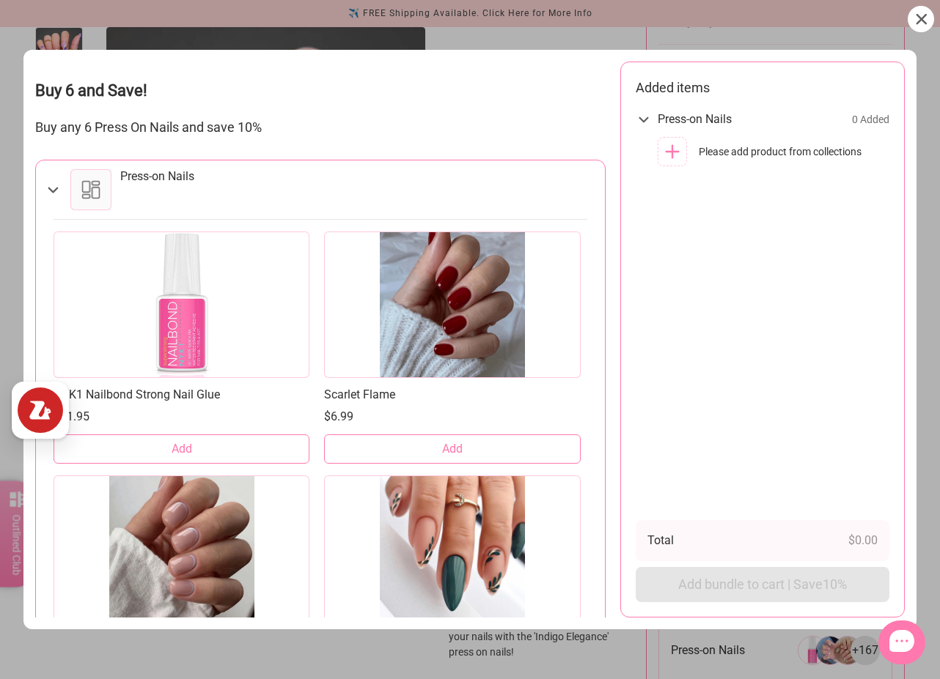
click at [425, 446] on button "Add" at bounding box center [452, 449] width 256 height 29
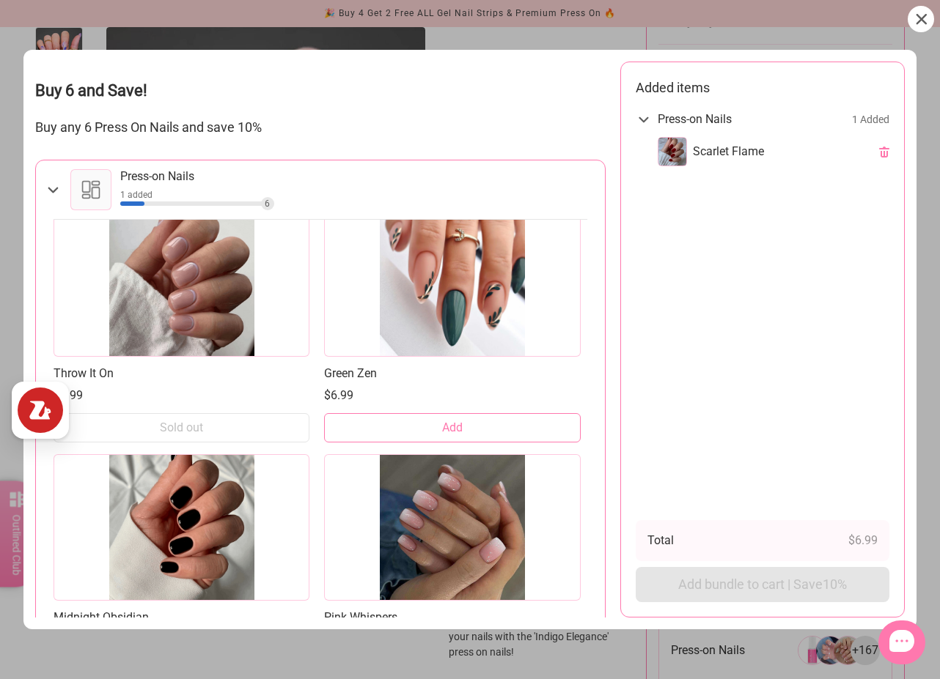
scroll to position [630, 0]
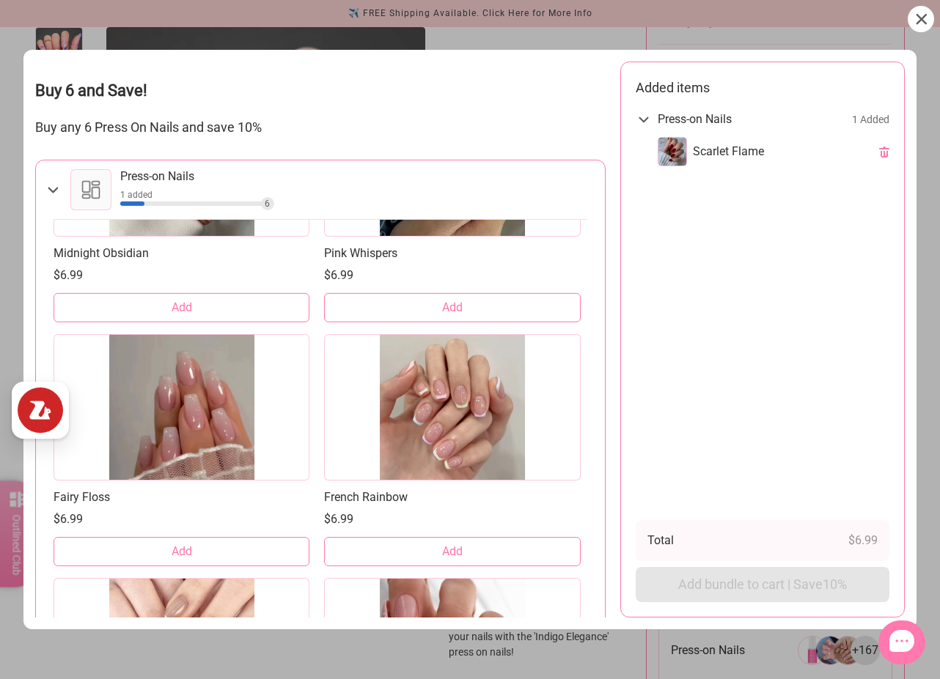
click at [176, 550] on span "Add" at bounding box center [181, 552] width 21 height 16
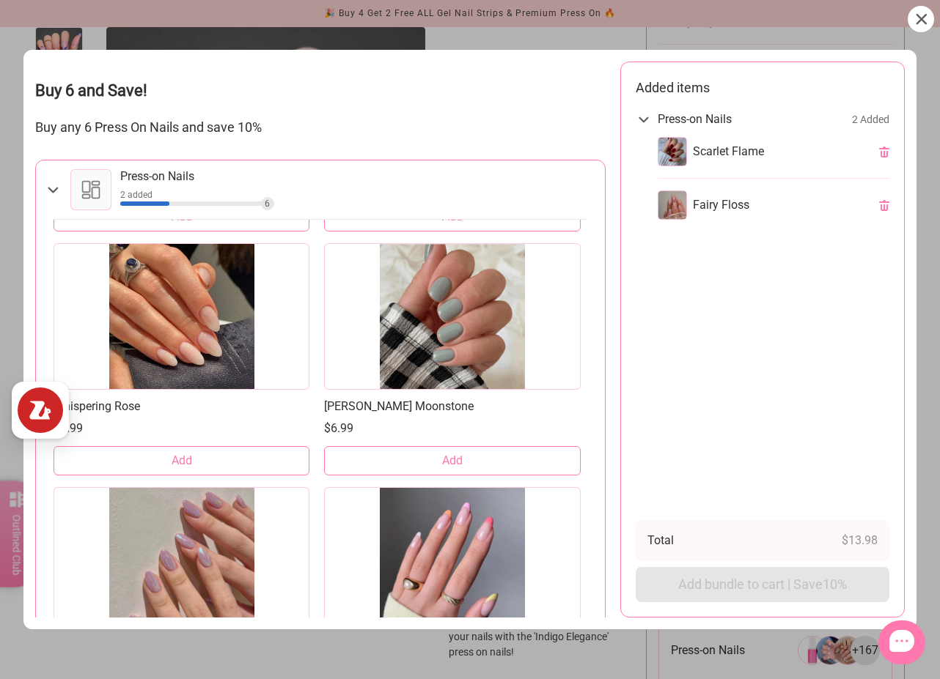
scroll to position [1941, 0]
click at [193, 456] on button "Add" at bounding box center [181, 460] width 256 height 29
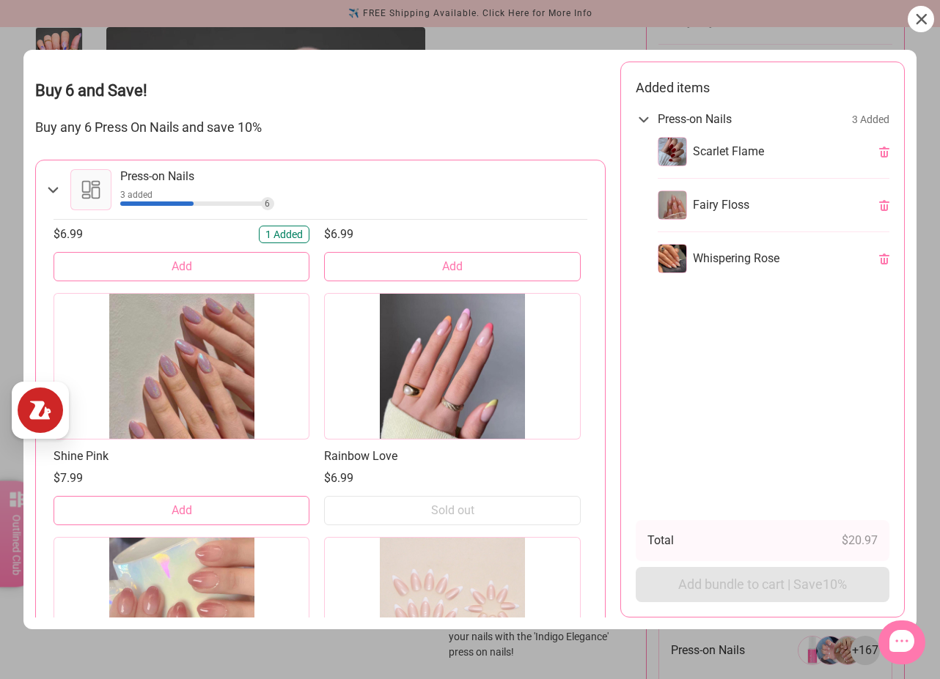
scroll to position [2134, 0]
click at [192, 514] on button "Add" at bounding box center [181, 511] width 256 height 29
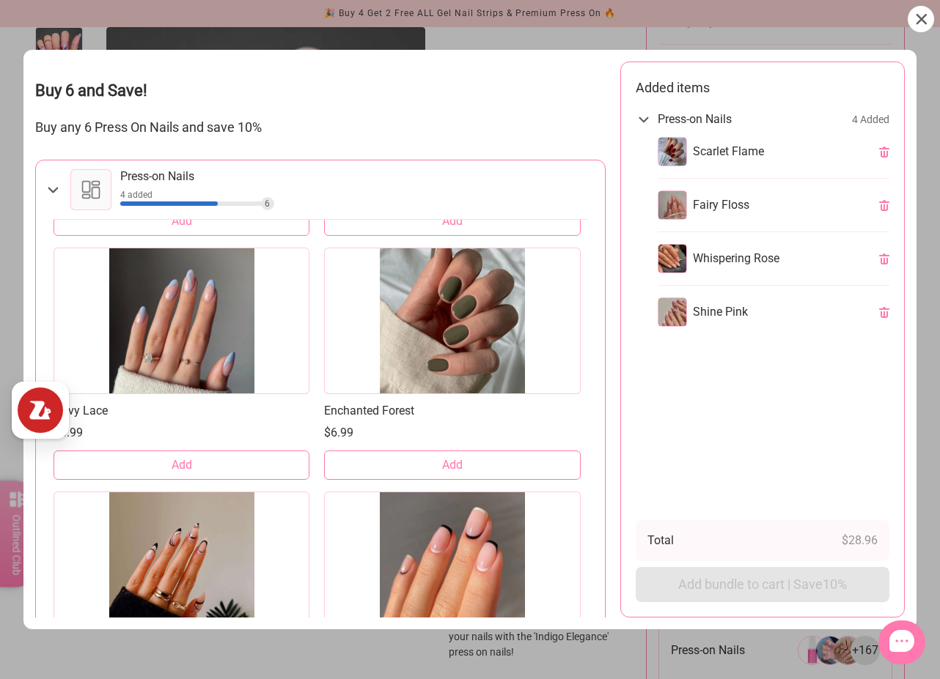
scroll to position [3396, 0]
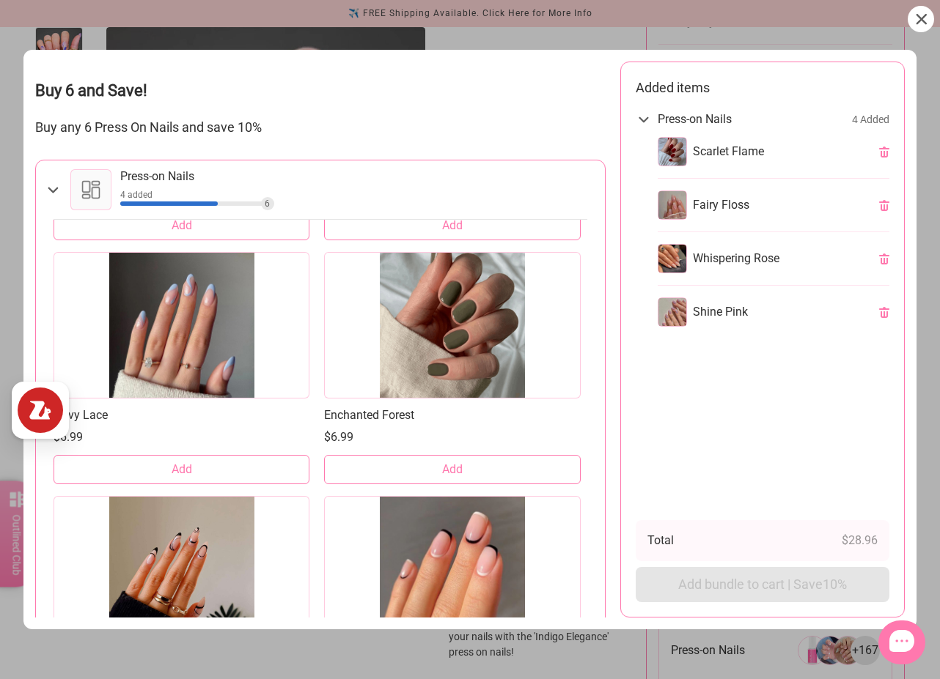
click at [182, 468] on span "Add" at bounding box center [181, 470] width 21 height 16
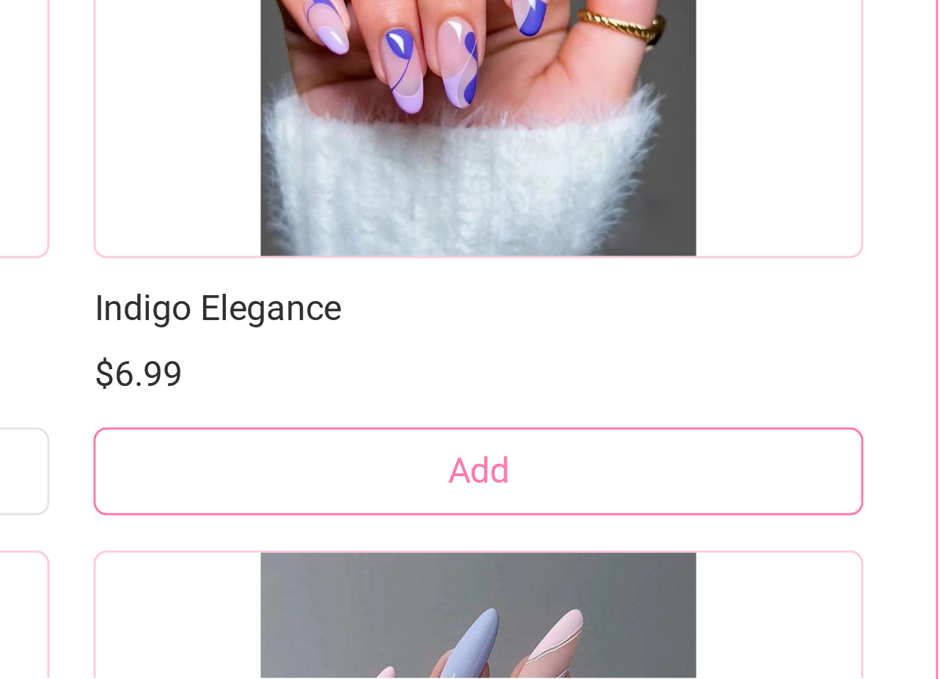
scroll to position [10302, 0]
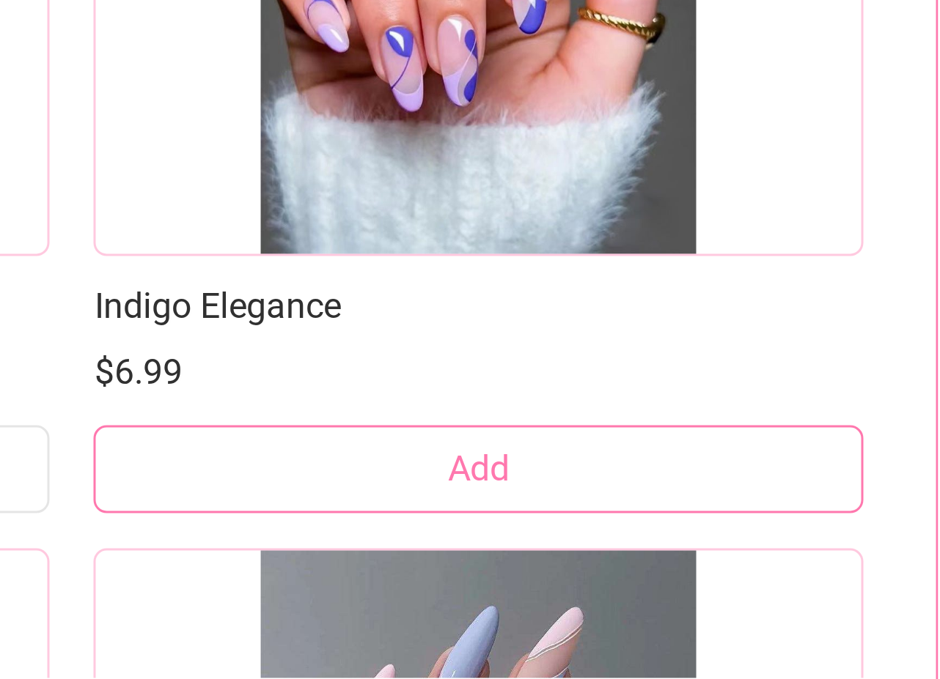
click at [397, 429] on button "Add" at bounding box center [452, 430] width 256 height 29
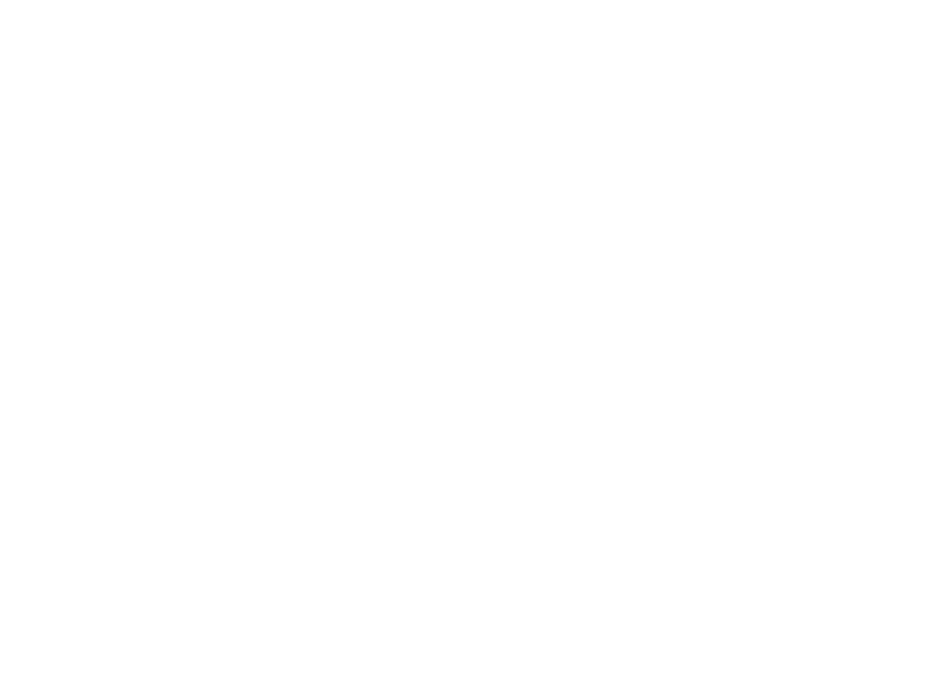
scroll to position [0, 0]
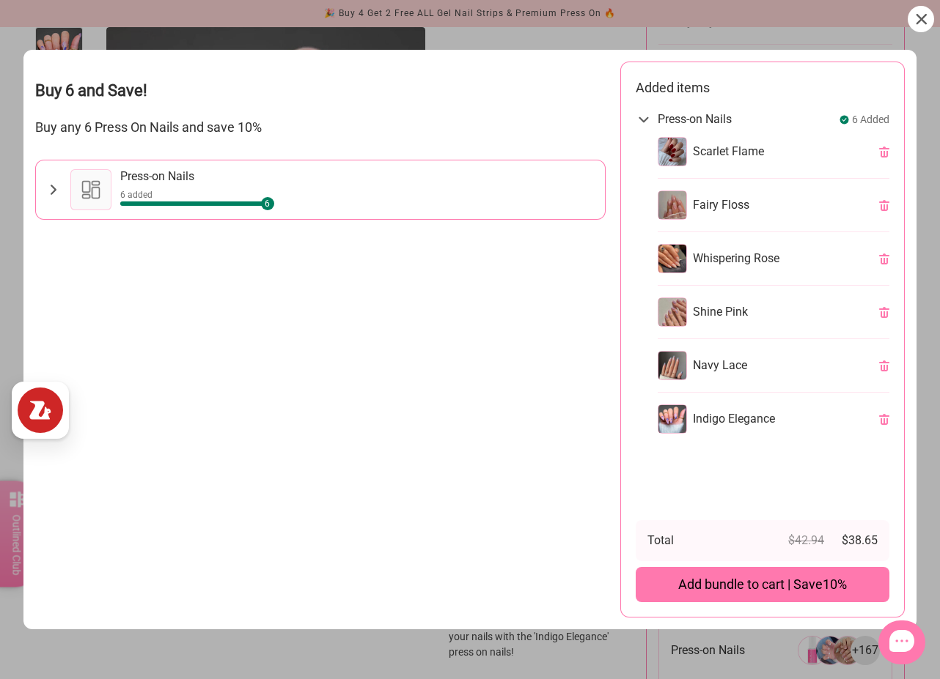
click at [919, 23] on icon at bounding box center [920, 19] width 11 height 11
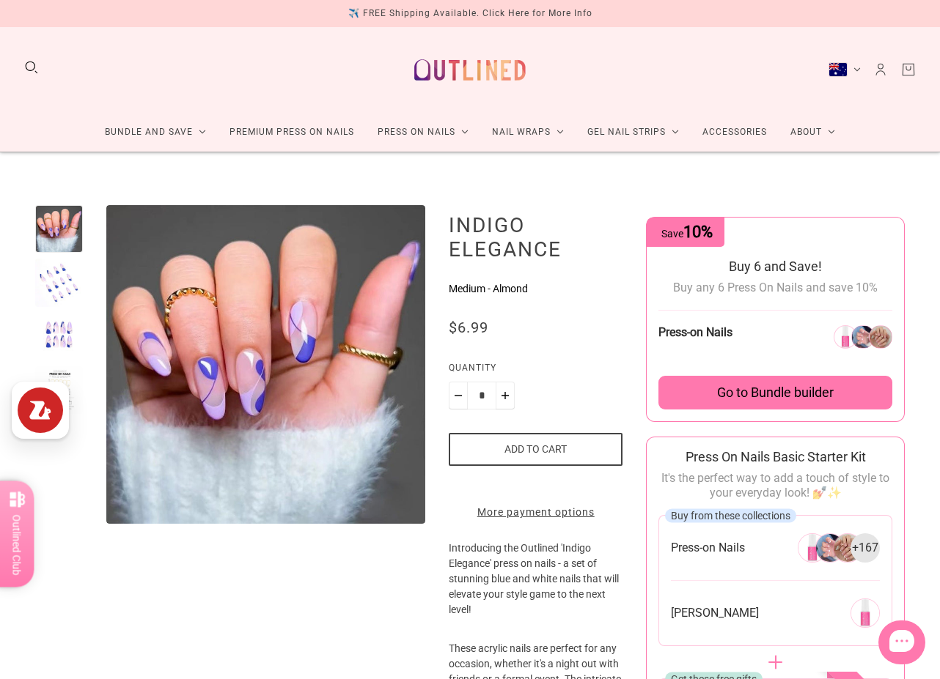
click at [527, 446] on button "Add to cart" at bounding box center [536, 449] width 174 height 33
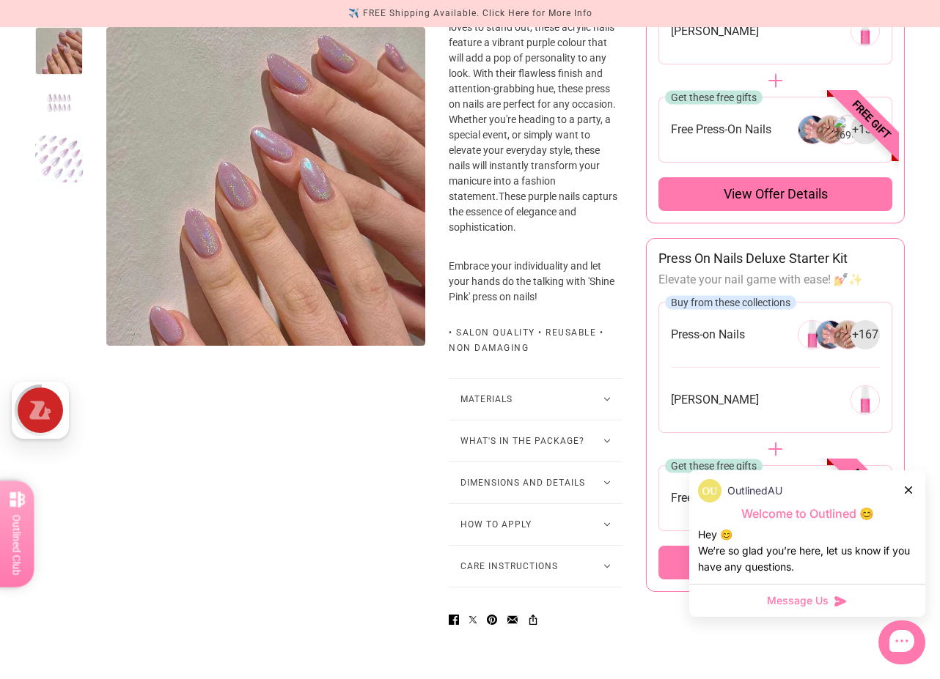
scroll to position [772, 0]
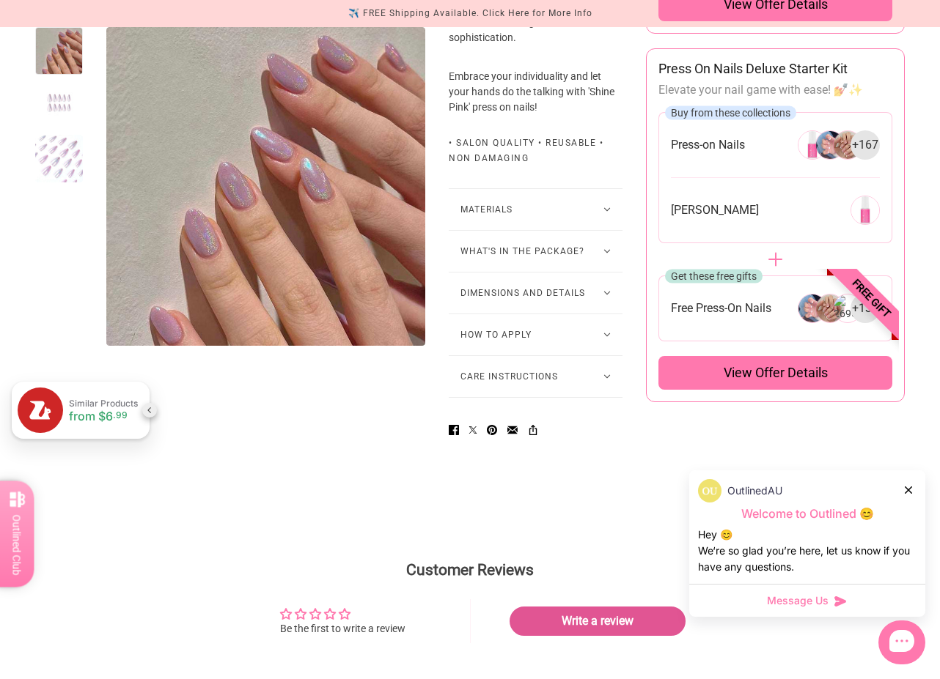
click at [746, 374] on span "View offer details" at bounding box center [775, 373] width 104 height 18
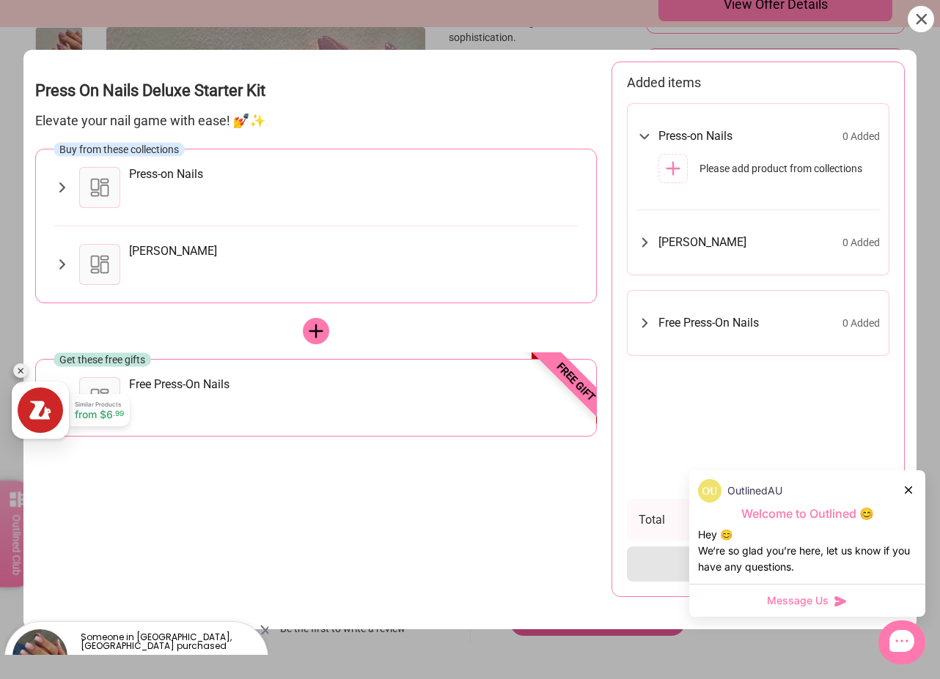
click at [59, 187] on icon at bounding box center [61, 188] width 17 height 18
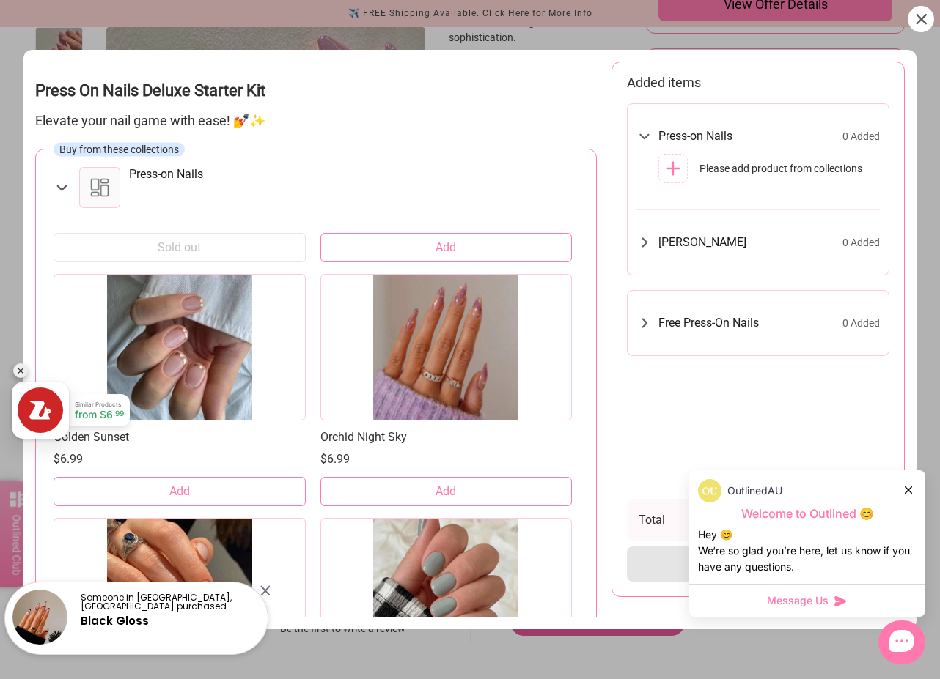
scroll to position [1952, 0]
